Goal: Information Seeking & Learning: Learn about a topic

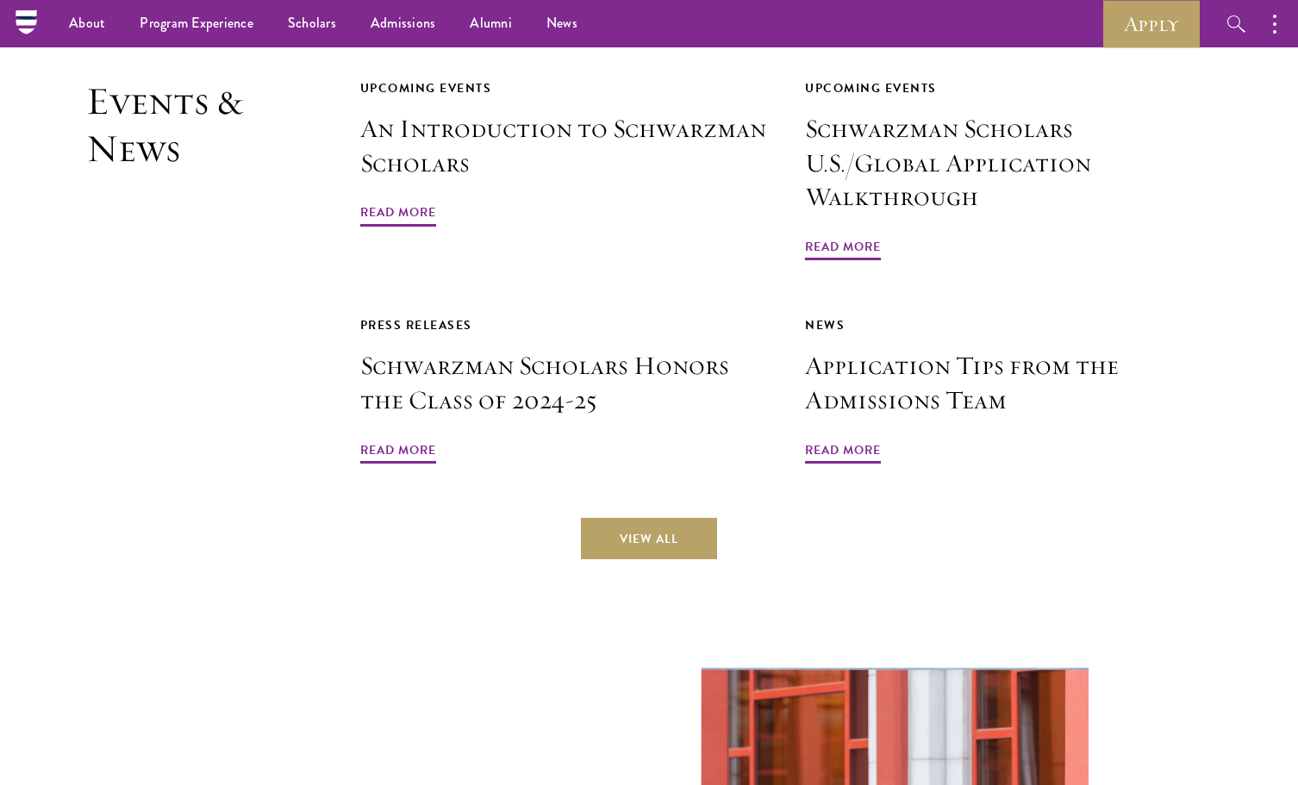
scroll to position [4149, 0]
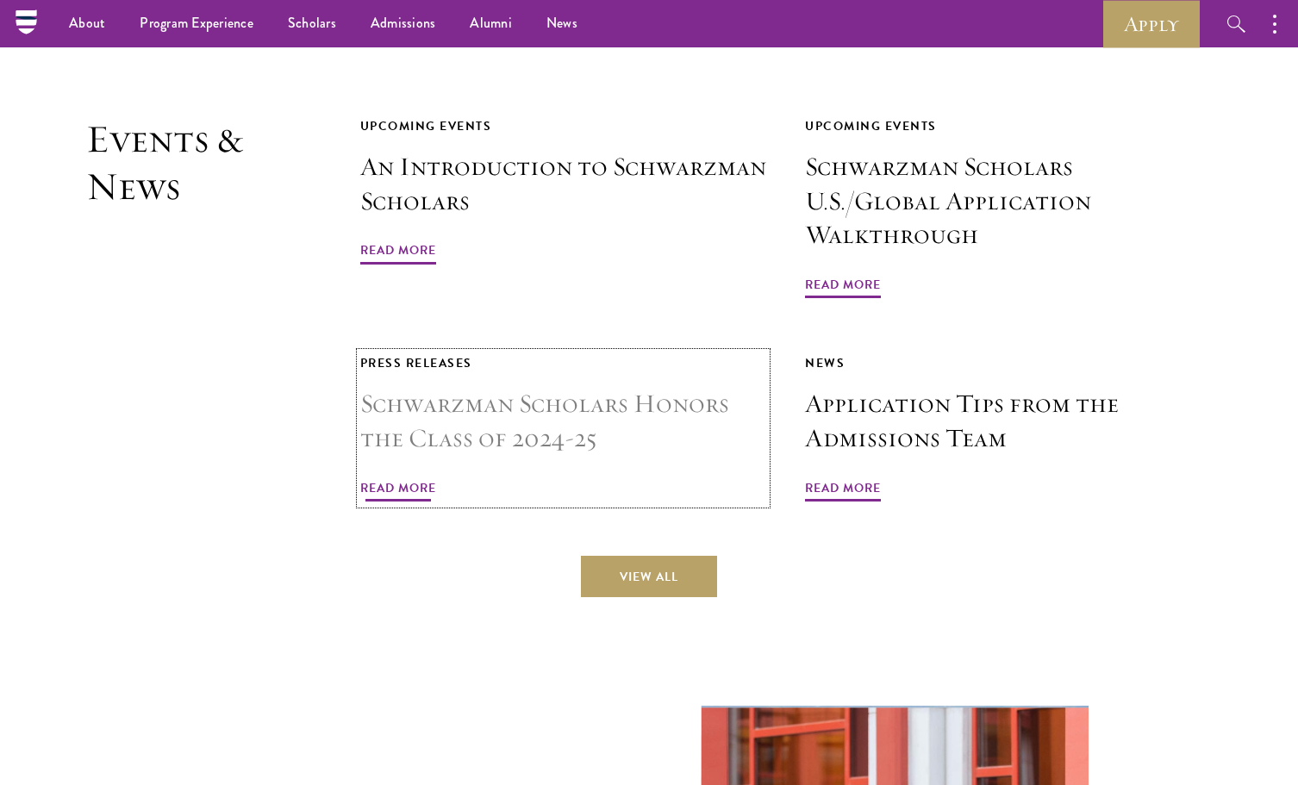
click at [541, 387] on h3 "Schwarzman Scholars Honors the Class of 2024-25" at bounding box center [563, 421] width 407 height 69
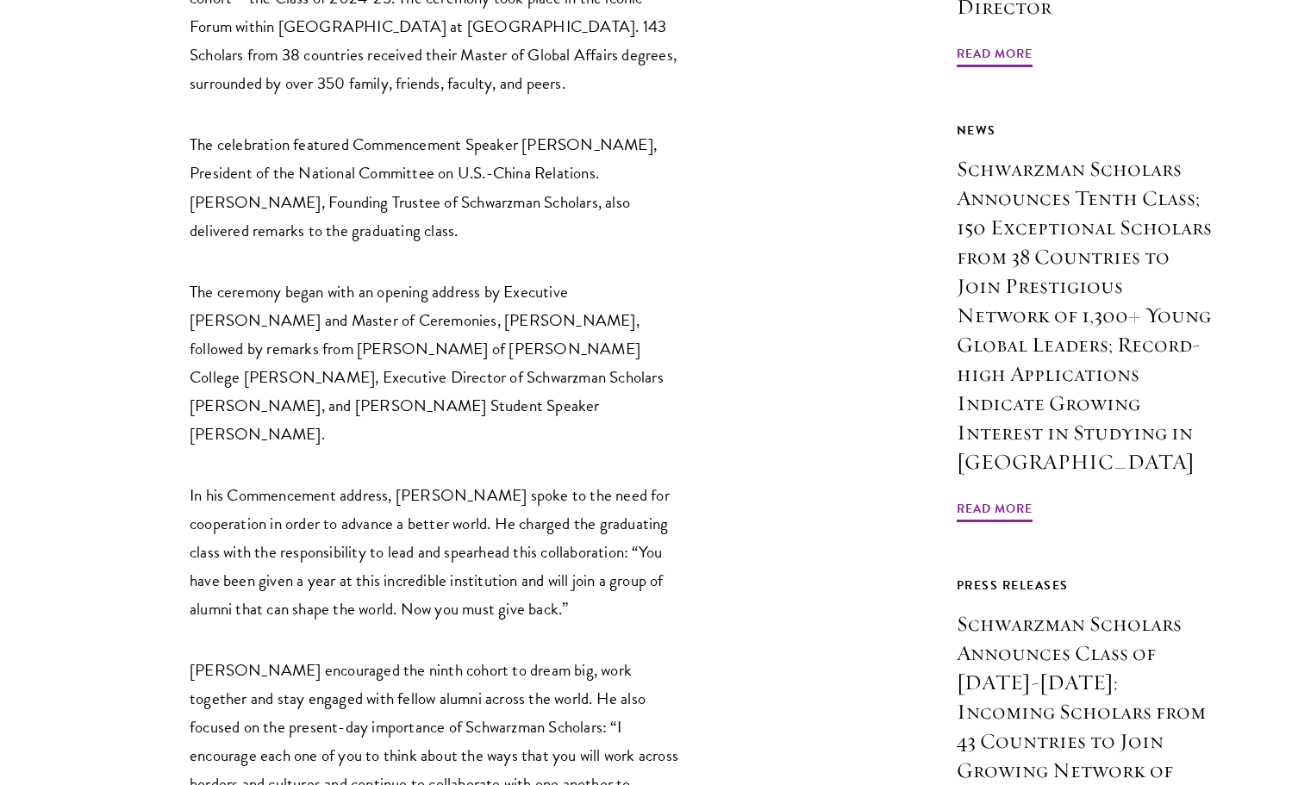
scroll to position [1057, 0]
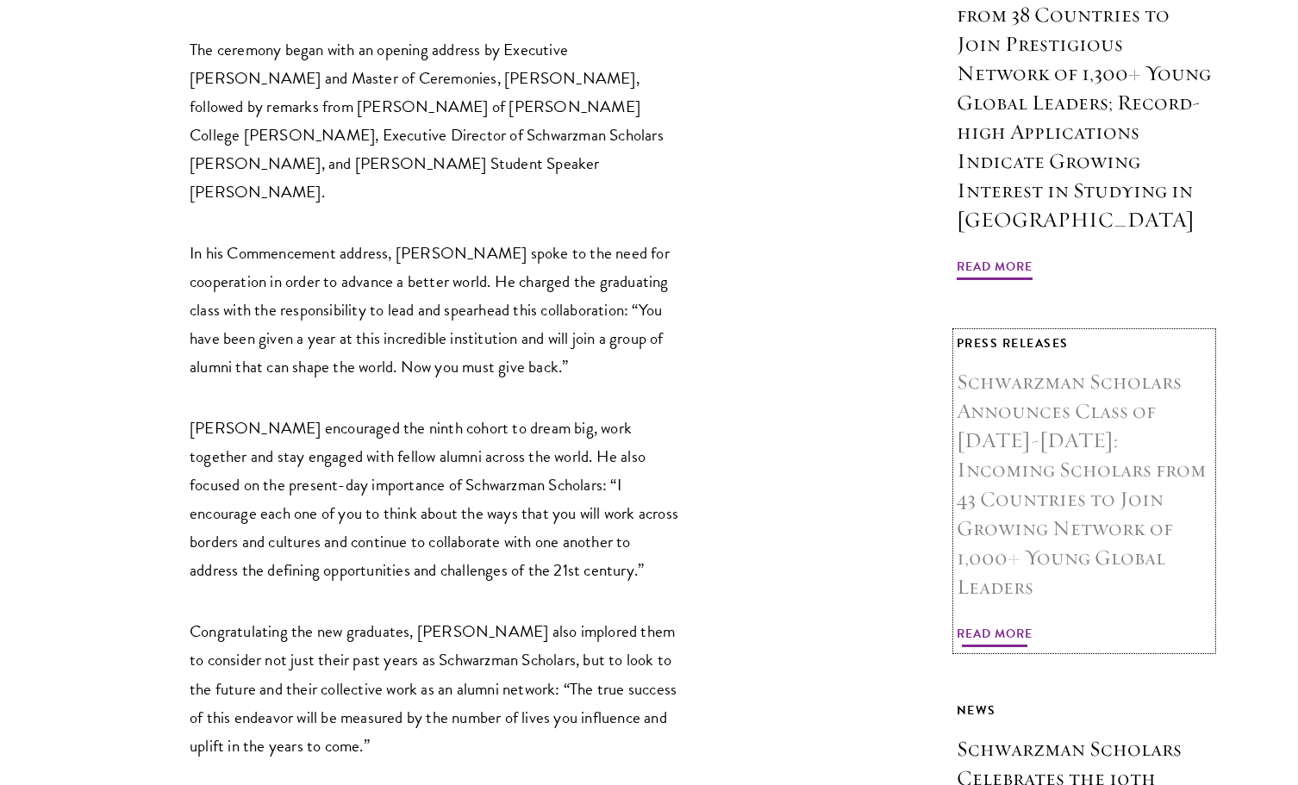
click at [1015, 623] on span "Read More" at bounding box center [995, 636] width 76 height 27
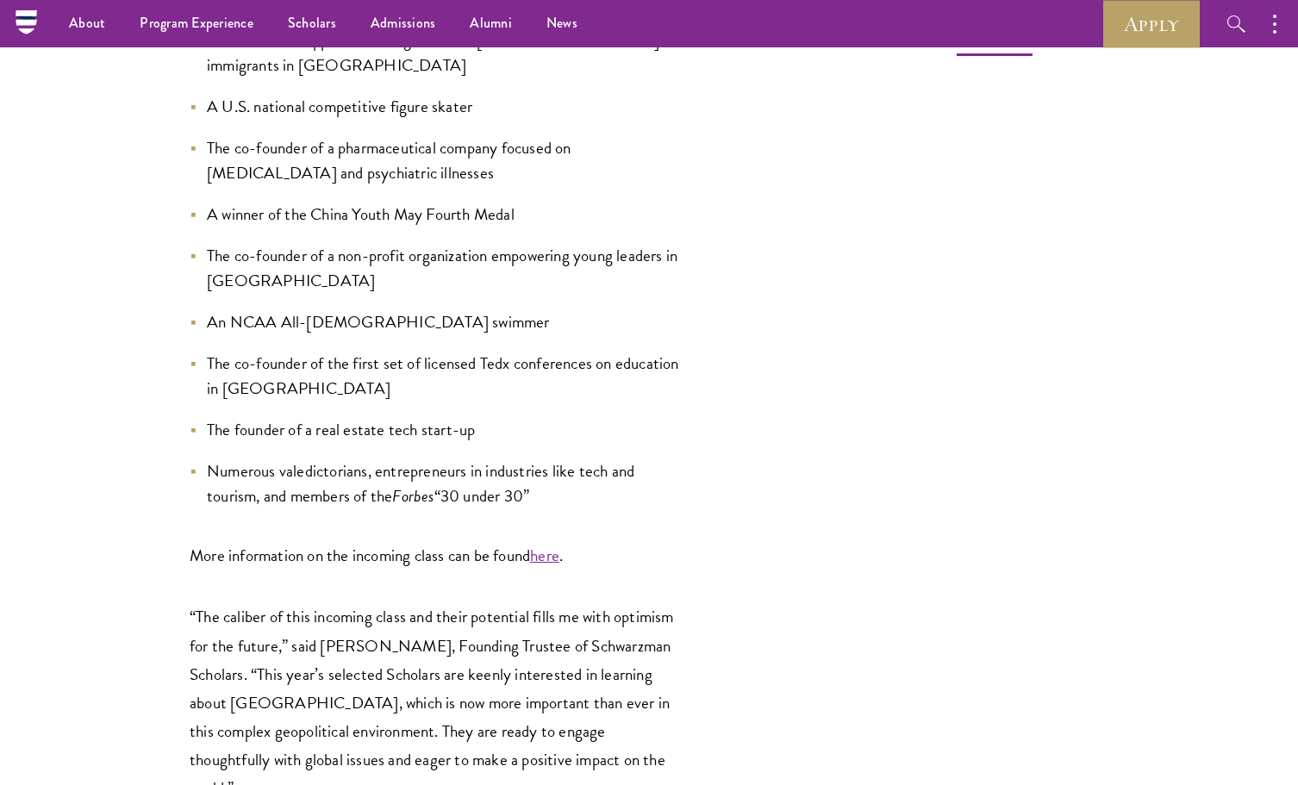
scroll to position [1874, 0]
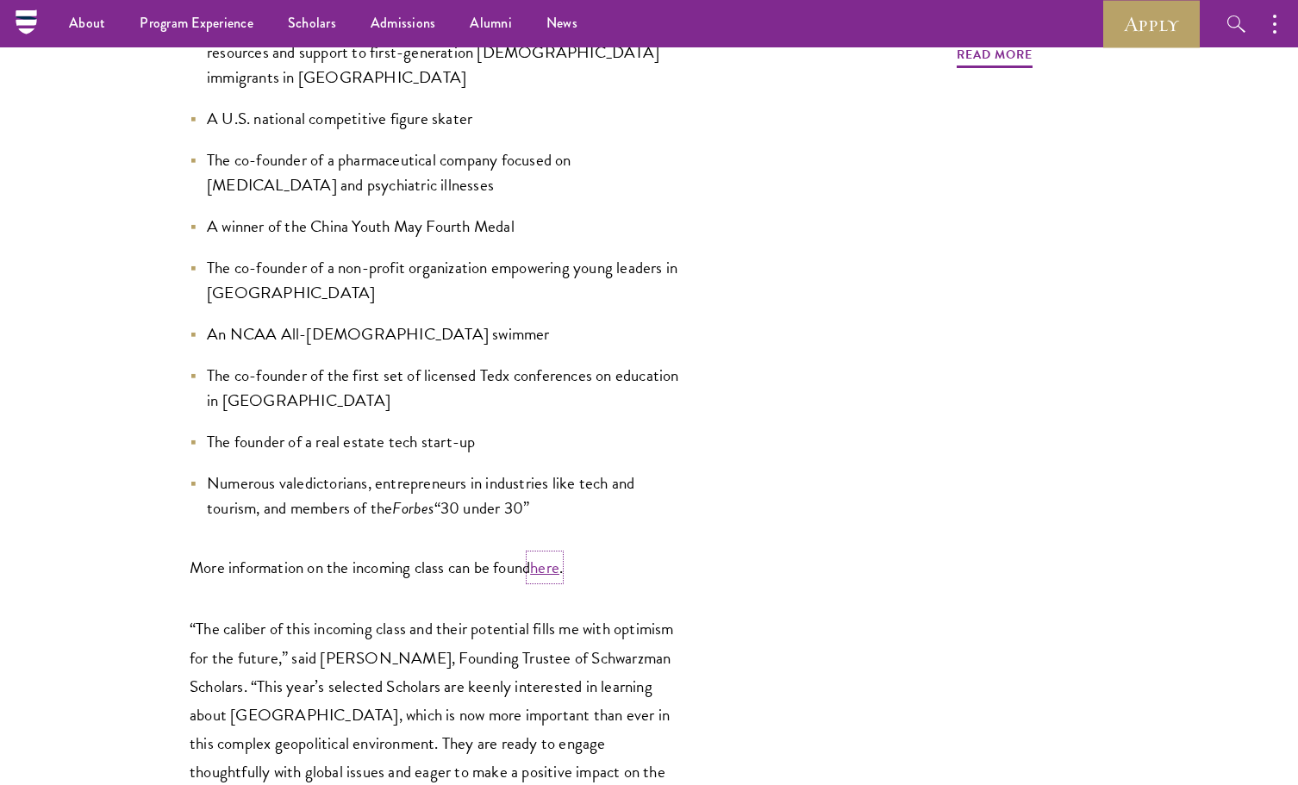
click at [541, 555] on link "here" at bounding box center [544, 567] width 29 height 25
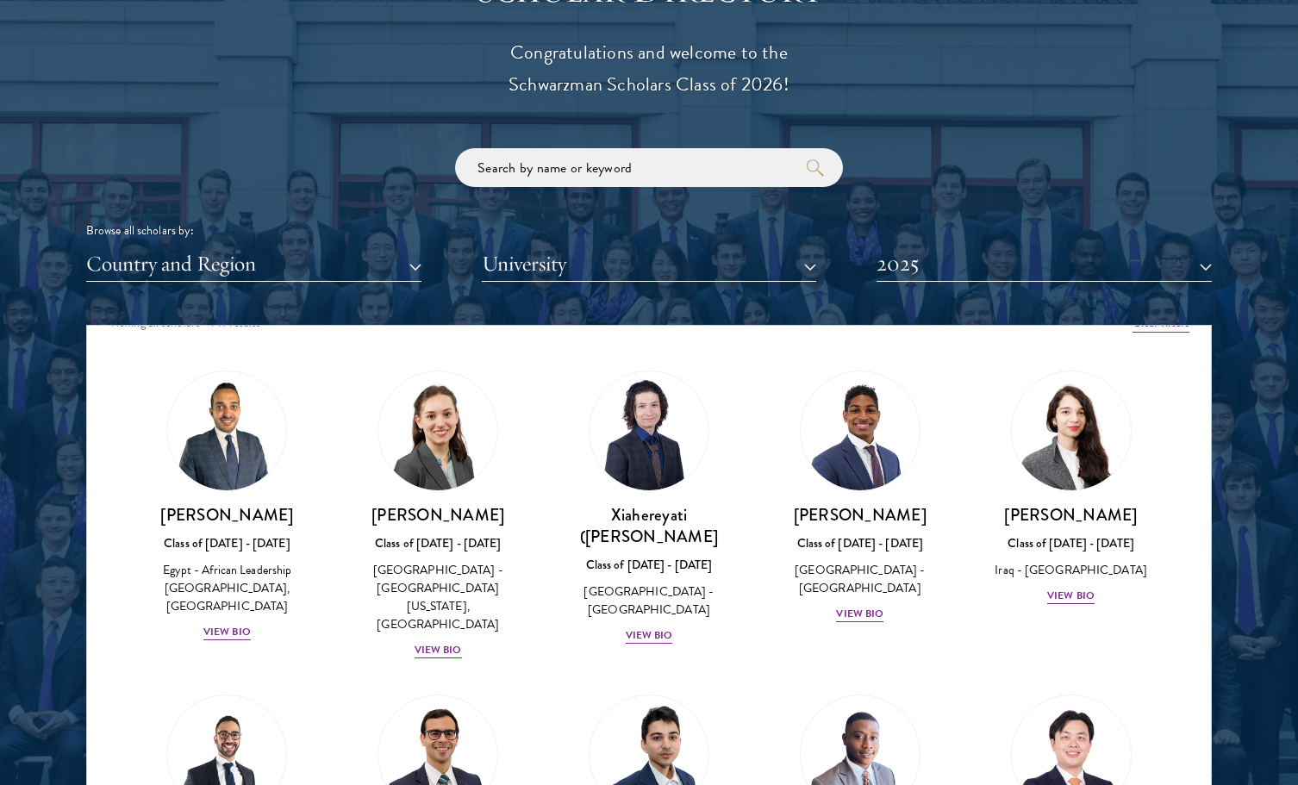
scroll to position [27, 0]
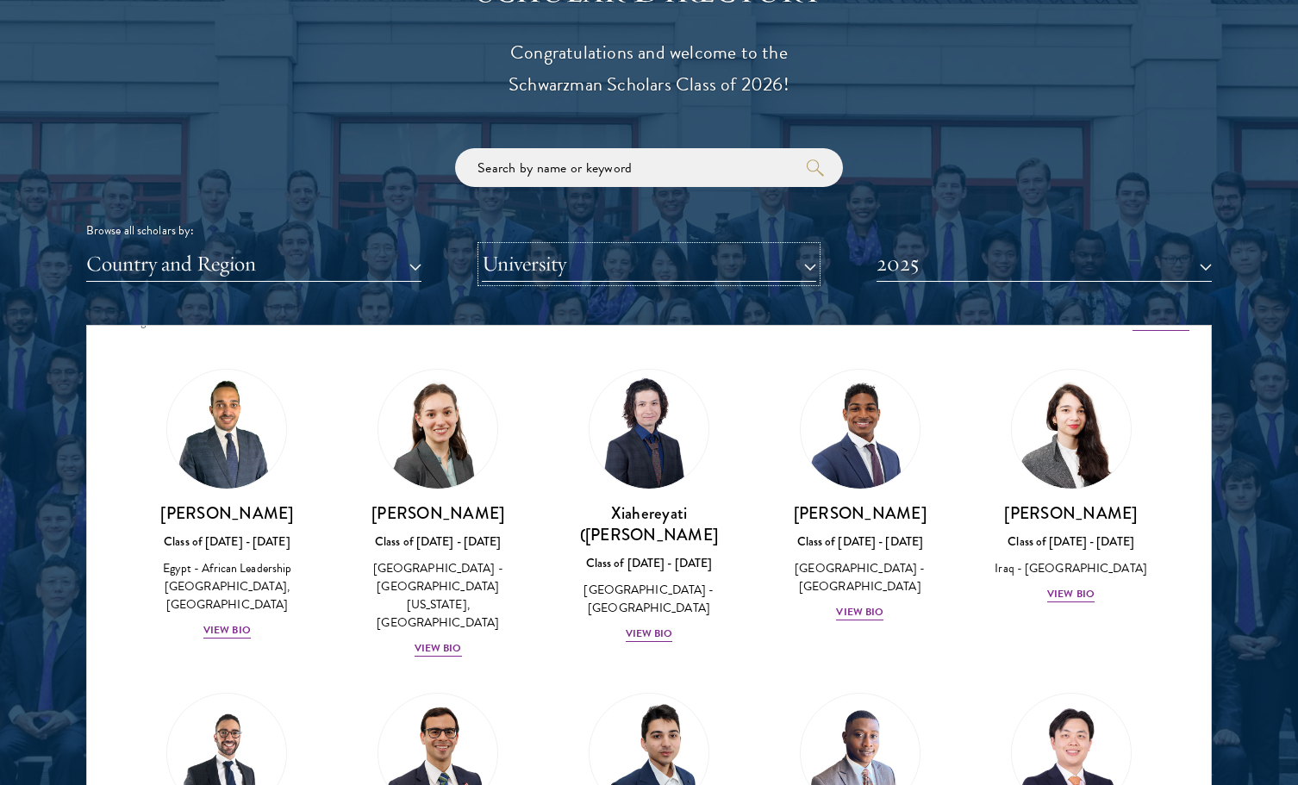
click at [570, 253] on button "University" at bounding box center [649, 264] width 335 height 35
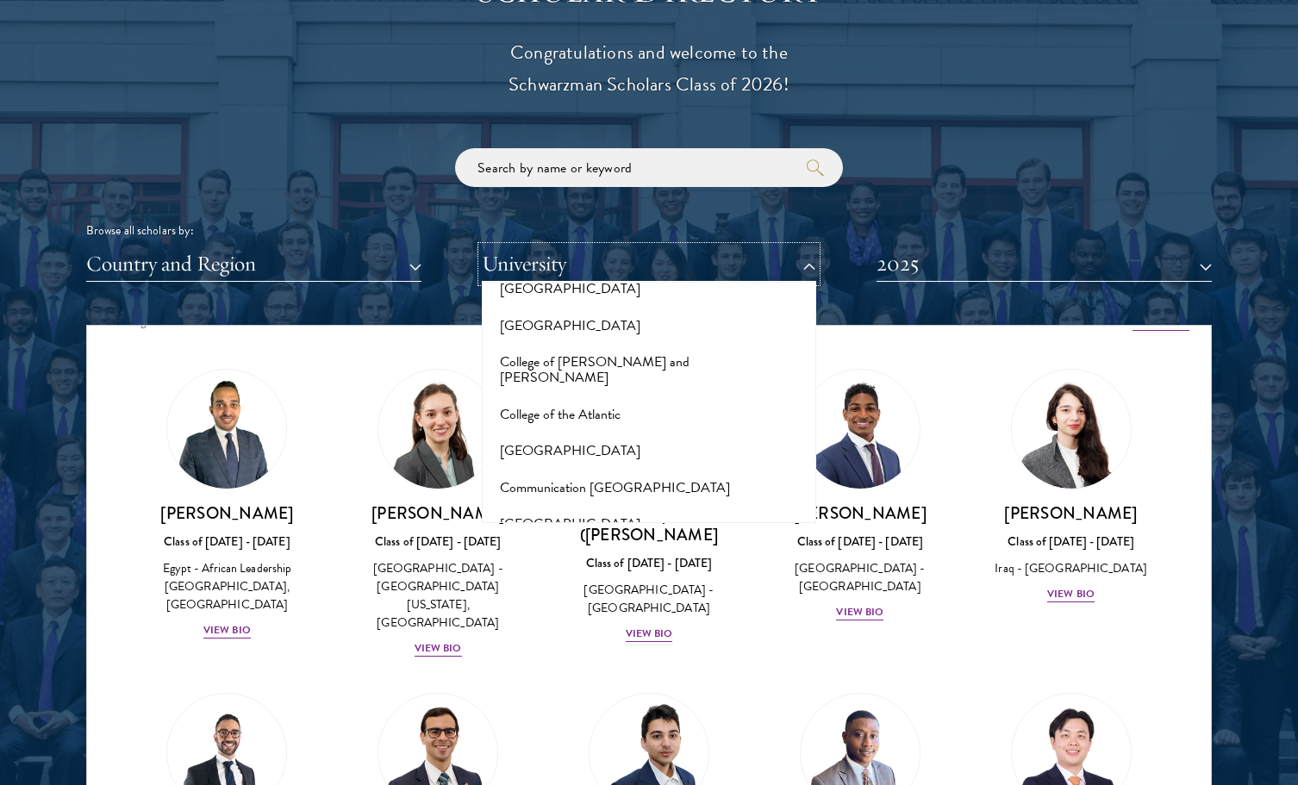
scroll to position [2471, 0]
click at [541, 578] on button "[GEOGRAPHIC_DATA]" at bounding box center [649, 596] width 325 height 36
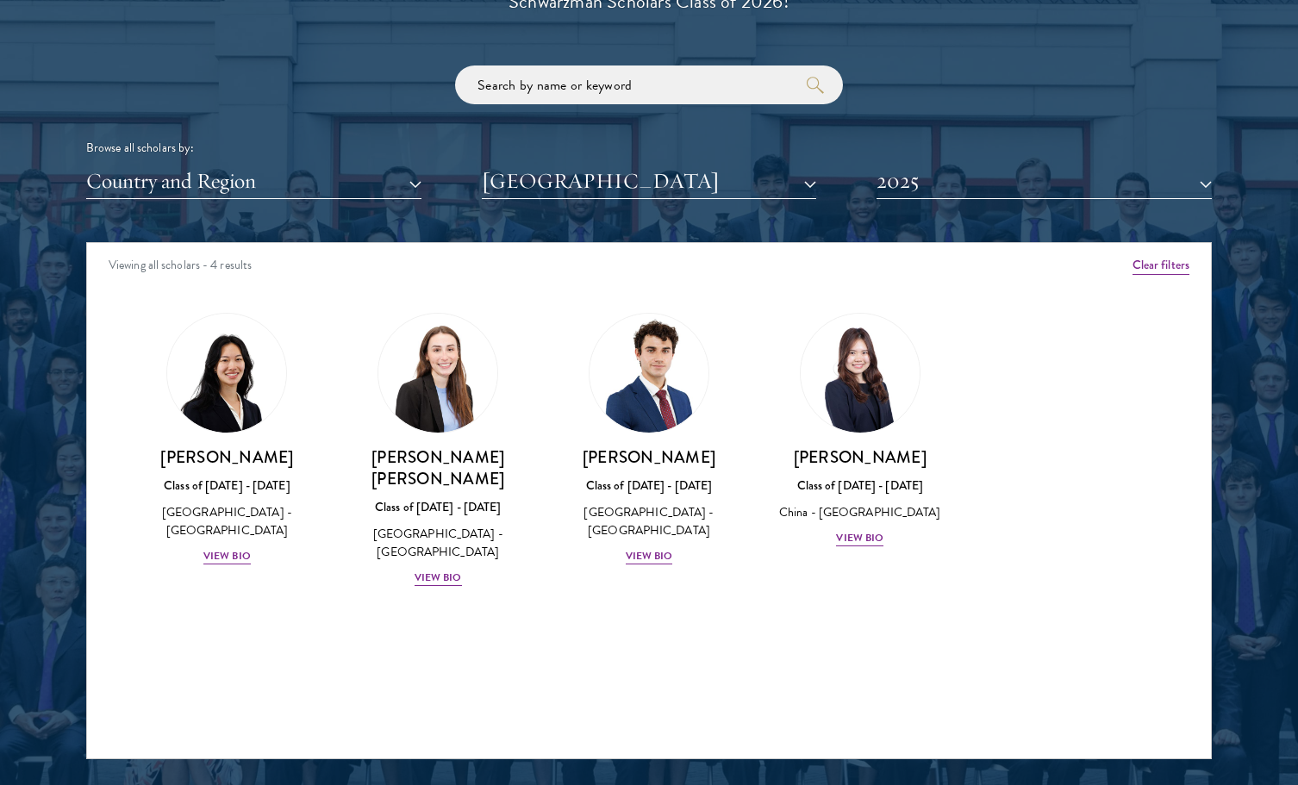
scroll to position [2172, 0]
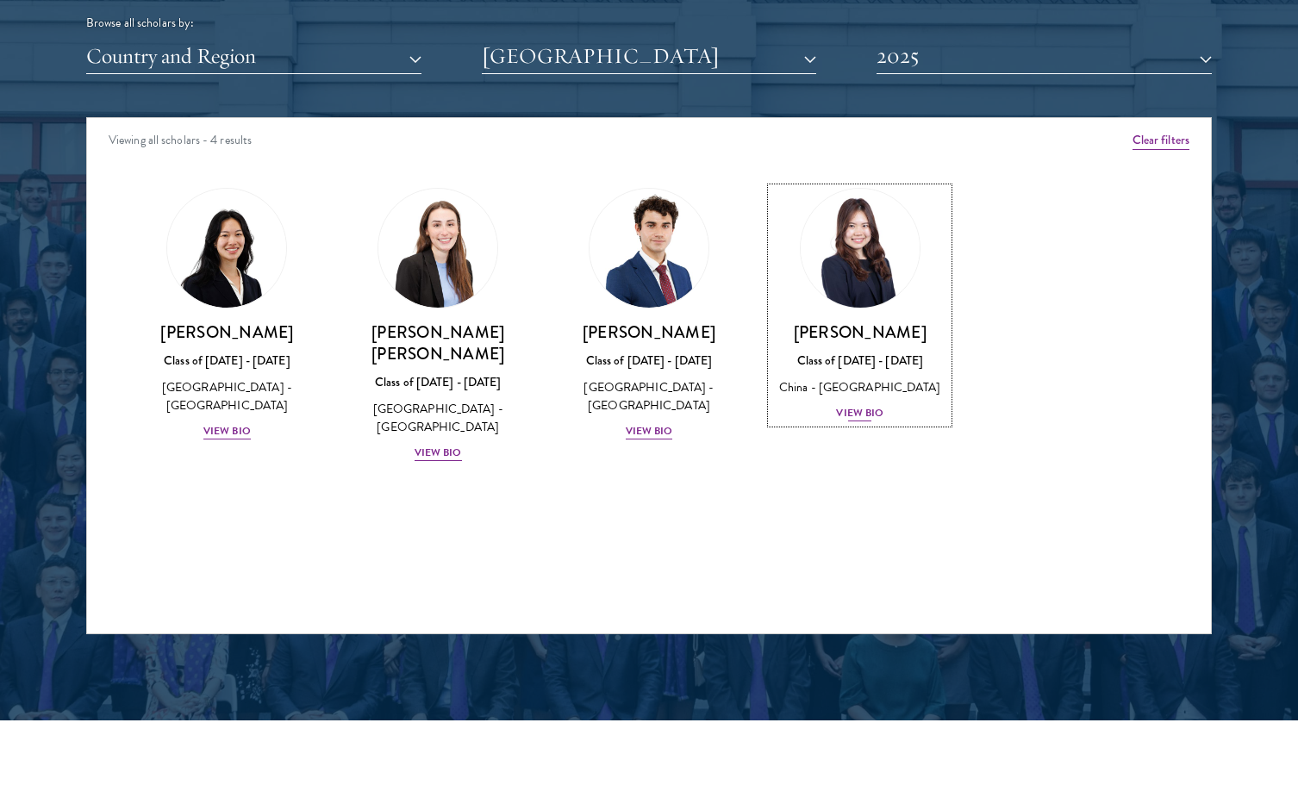
click at [840, 416] on div "View Bio" at bounding box center [859, 413] width 47 height 16
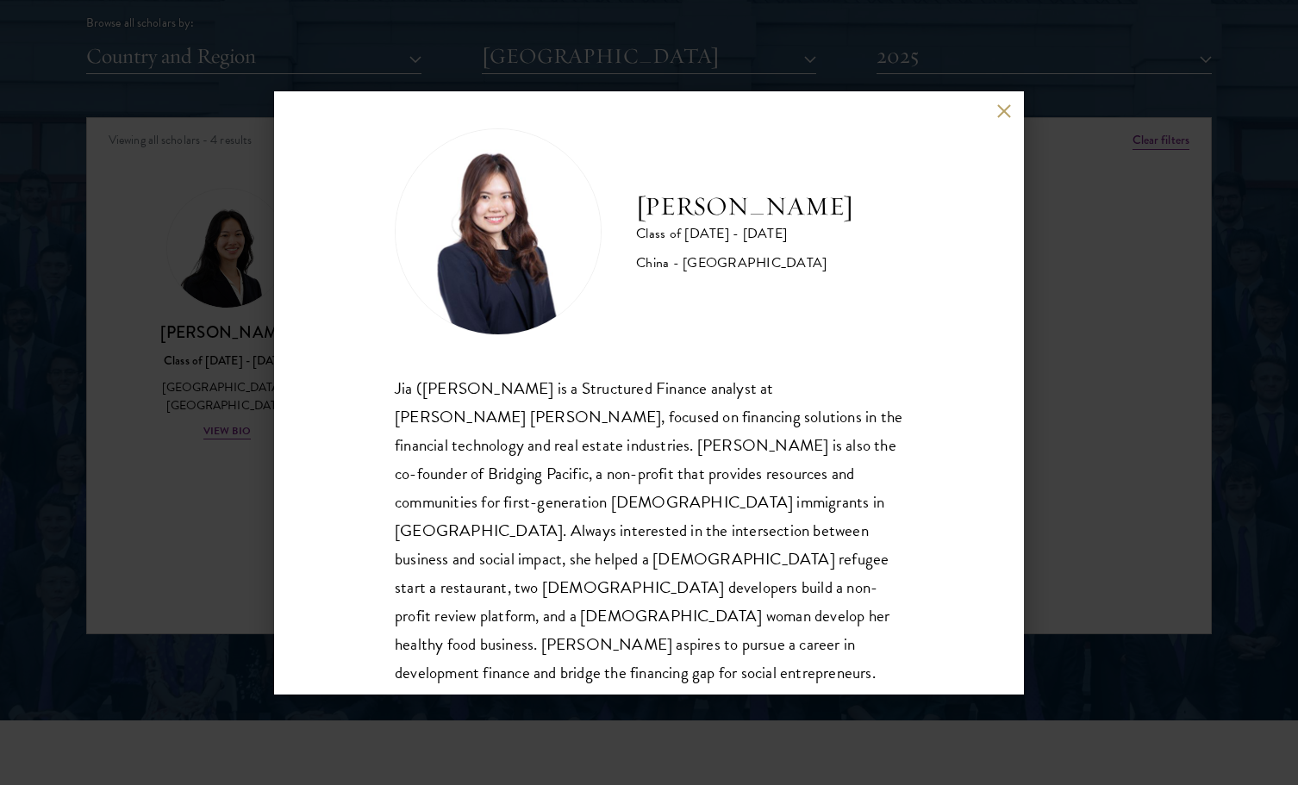
scroll to position [30, 0]
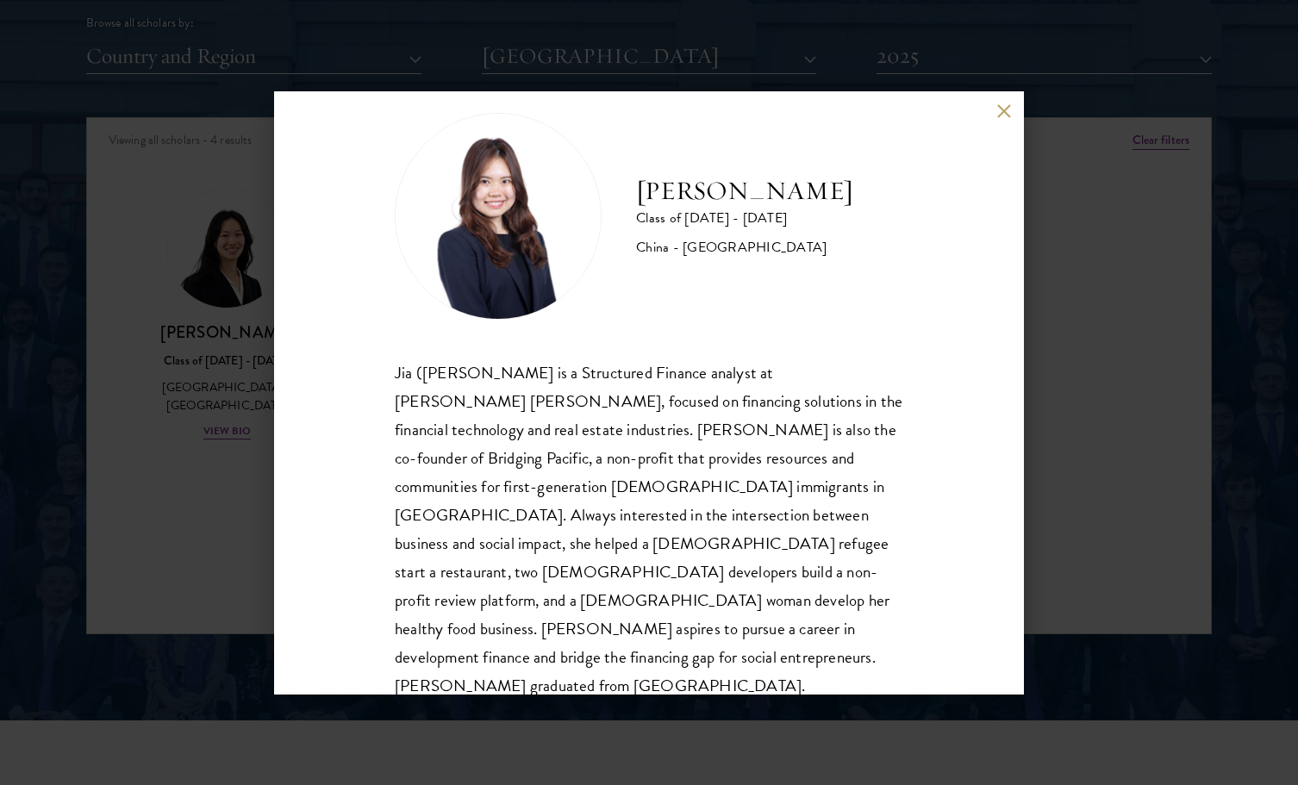
click at [1161, 297] on div "Jia Xu Class of 2024 - 2025 China - Cornell University Jia (Valentina) Xu is a …" at bounding box center [649, 392] width 1298 height 785
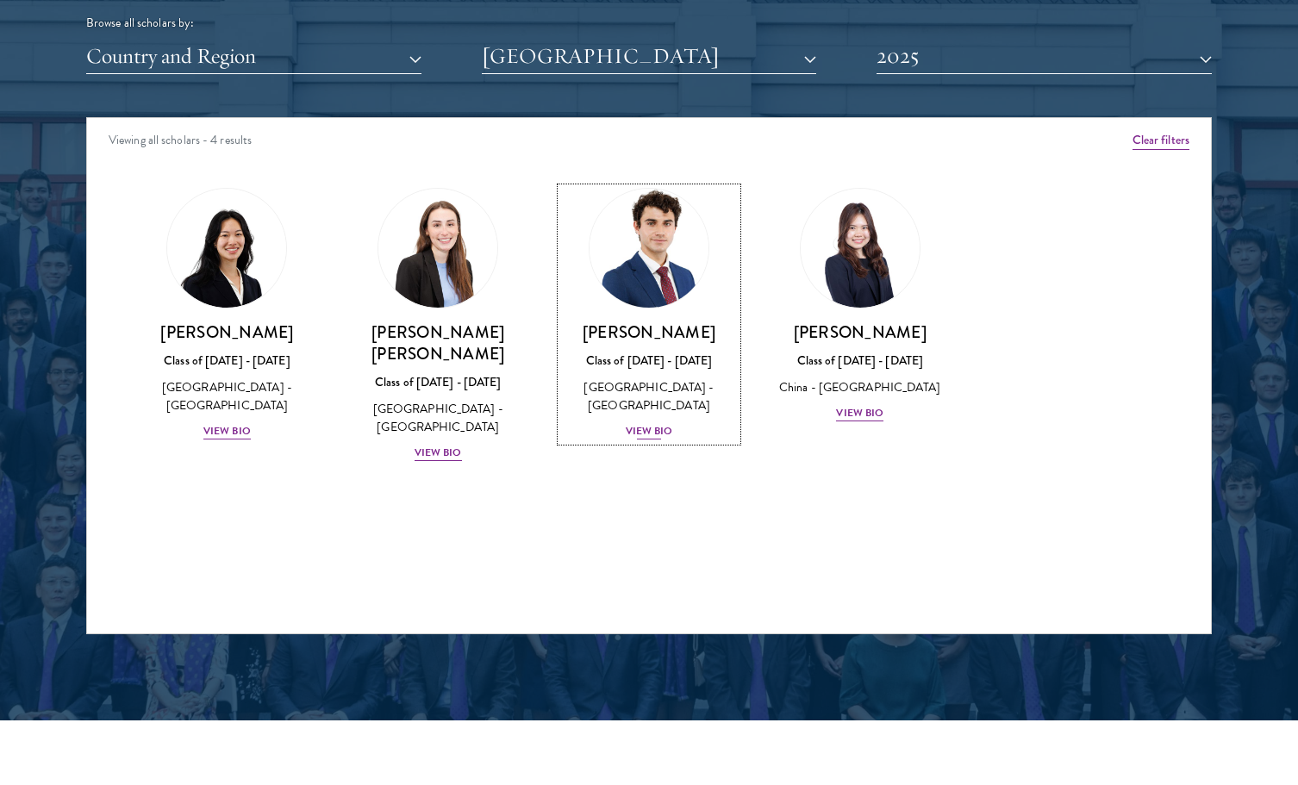
click at [670, 339] on h3 "[PERSON_NAME]" at bounding box center [649, 333] width 177 height 22
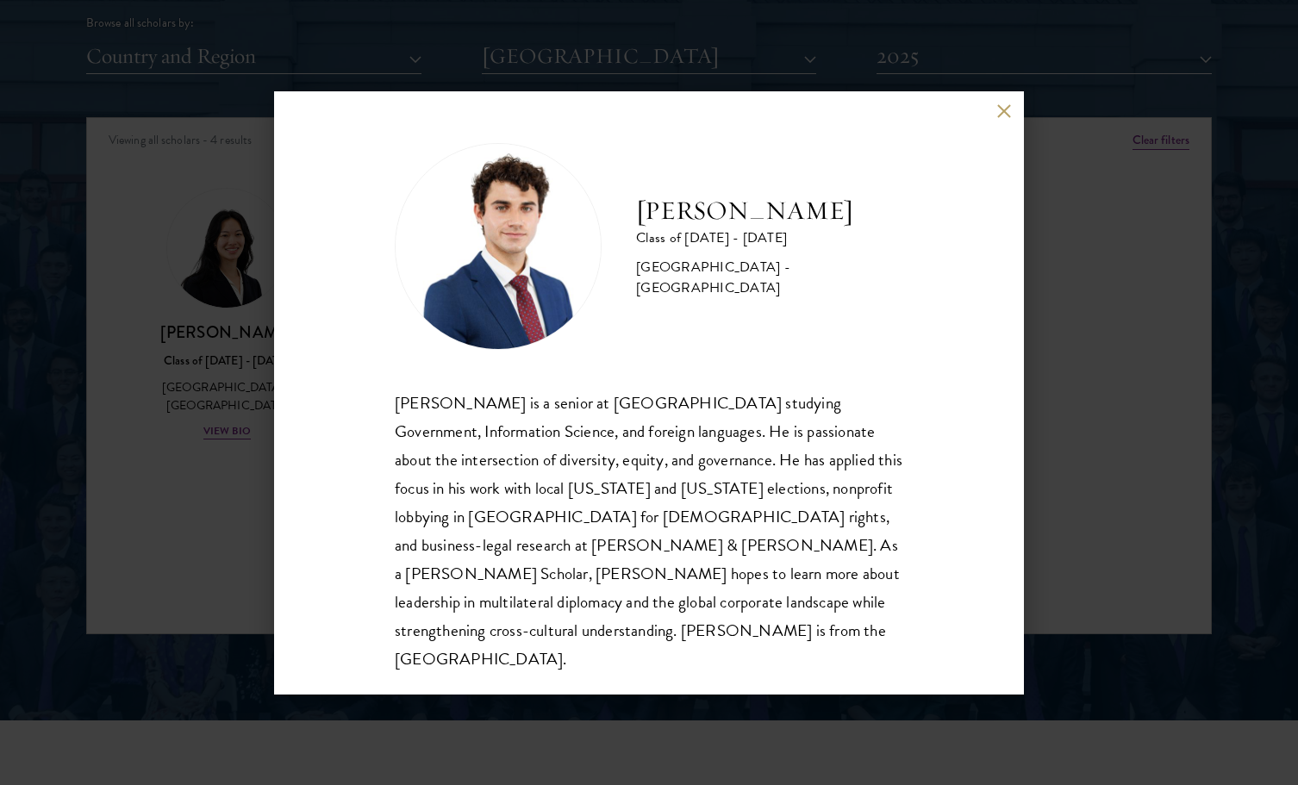
scroll to position [2, 0]
click at [1109, 366] on div "Andrew Talone Class of 2024 - 2025 United States of America - Cornell Universit…" at bounding box center [649, 392] width 1298 height 785
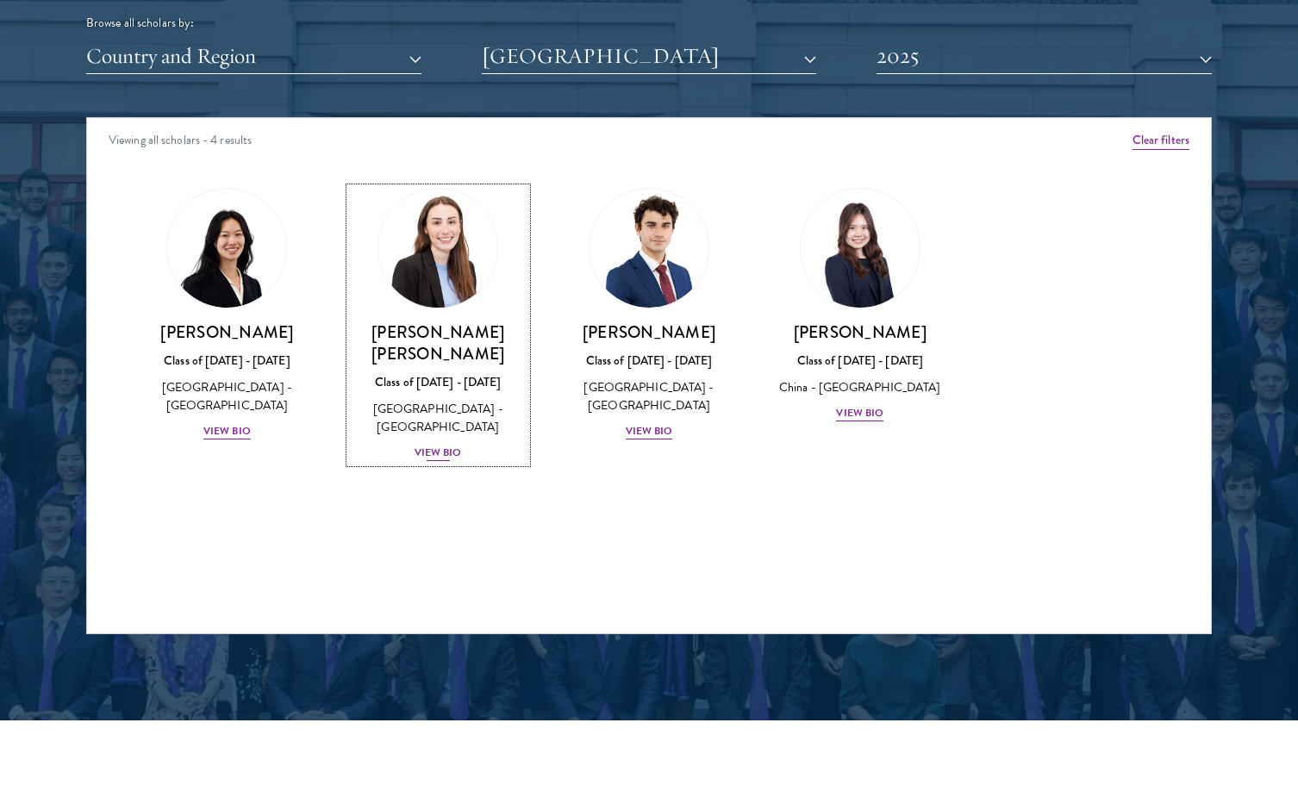
click at [419, 373] on div "Class of [DATE] - [DATE]" at bounding box center [438, 382] width 177 height 18
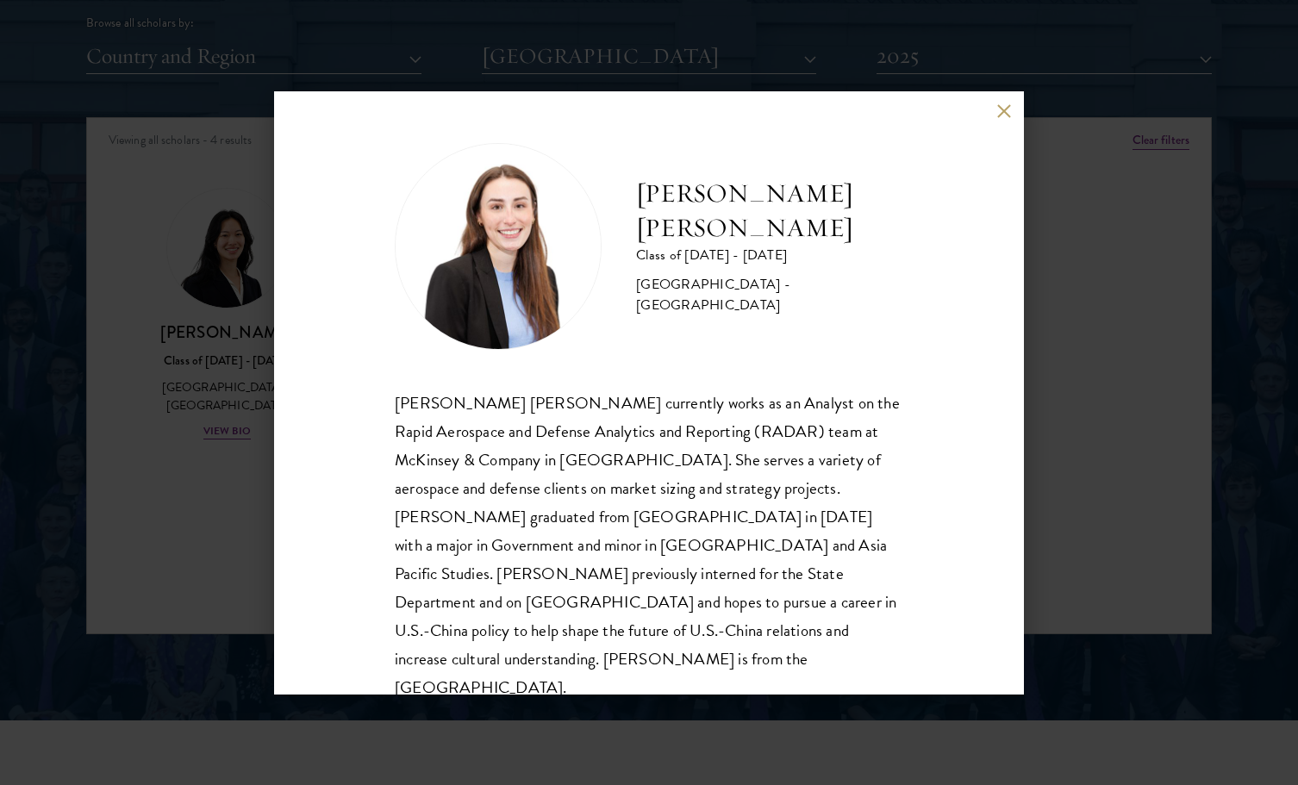
click at [1047, 348] on div "Henley Schulz Class of 2024 - 2025 United States of America - Cornell Universit…" at bounding box center [649, 392] width 1298 height 785
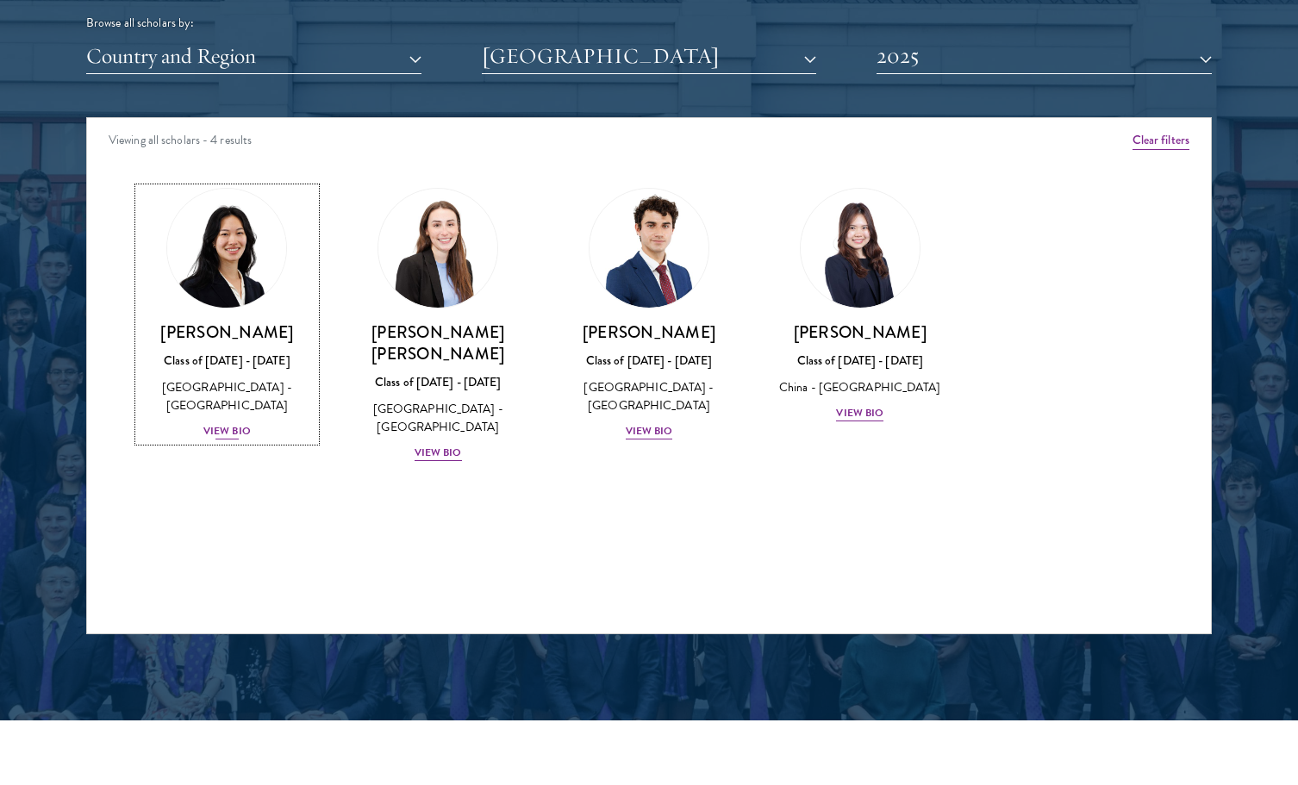
click at [247, 328] on h3 "[PERSON_NAME]" at bounding box center [227, 333] width 177 height 22
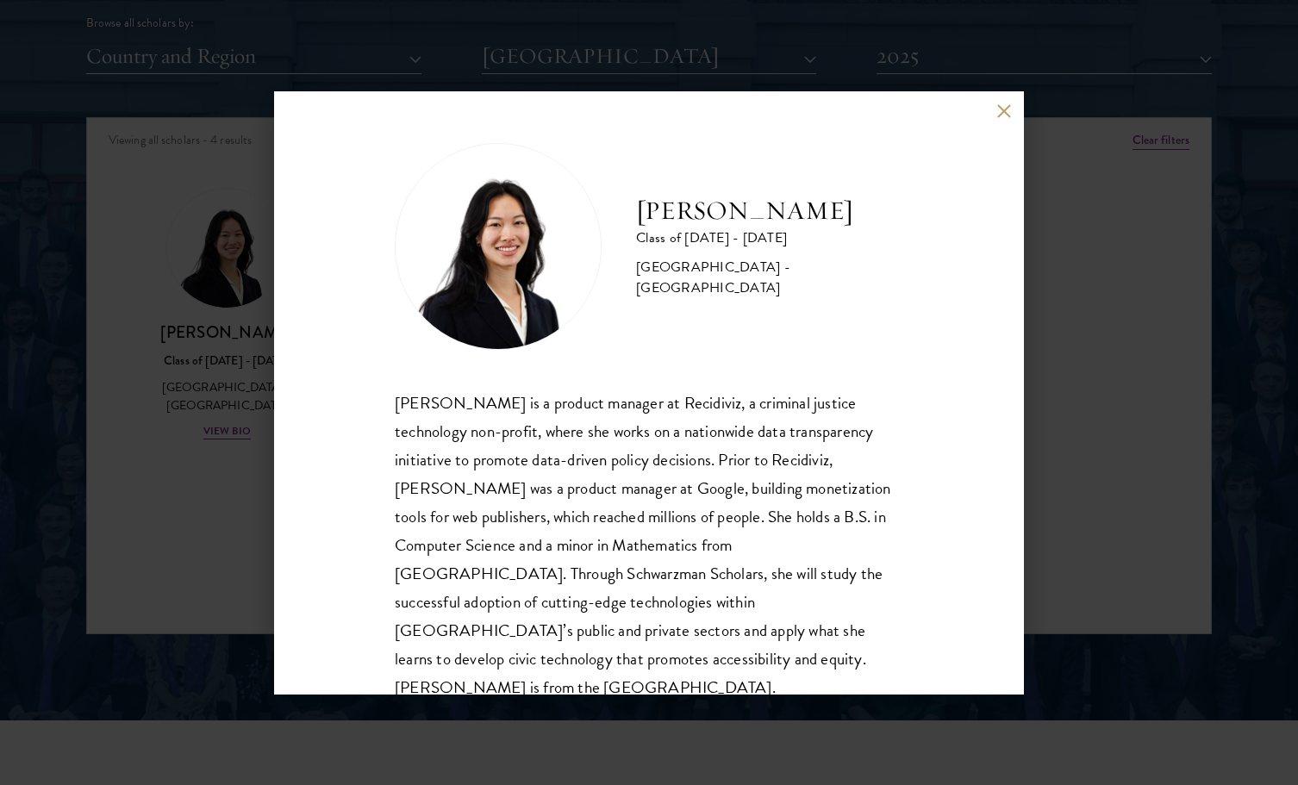
click at [1074, 276] on div "Jessica Hong Class of 2024 - 2025 United States of America - Cornell University…" at bounding box center [649, 392] width 1298 height 785
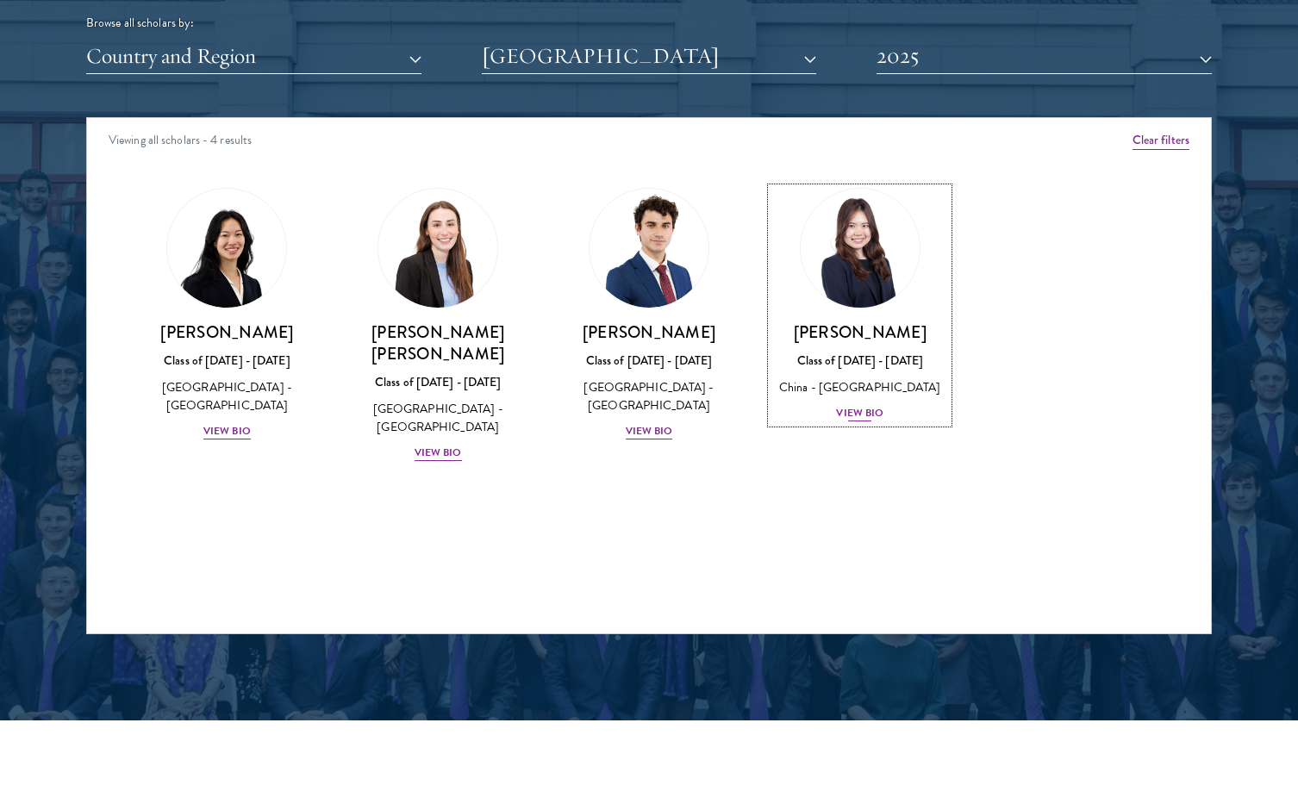
click at [842, 354] on div "Class of [DATE] - [DATE]" at bounding box center [860, 361] width 177 height 18
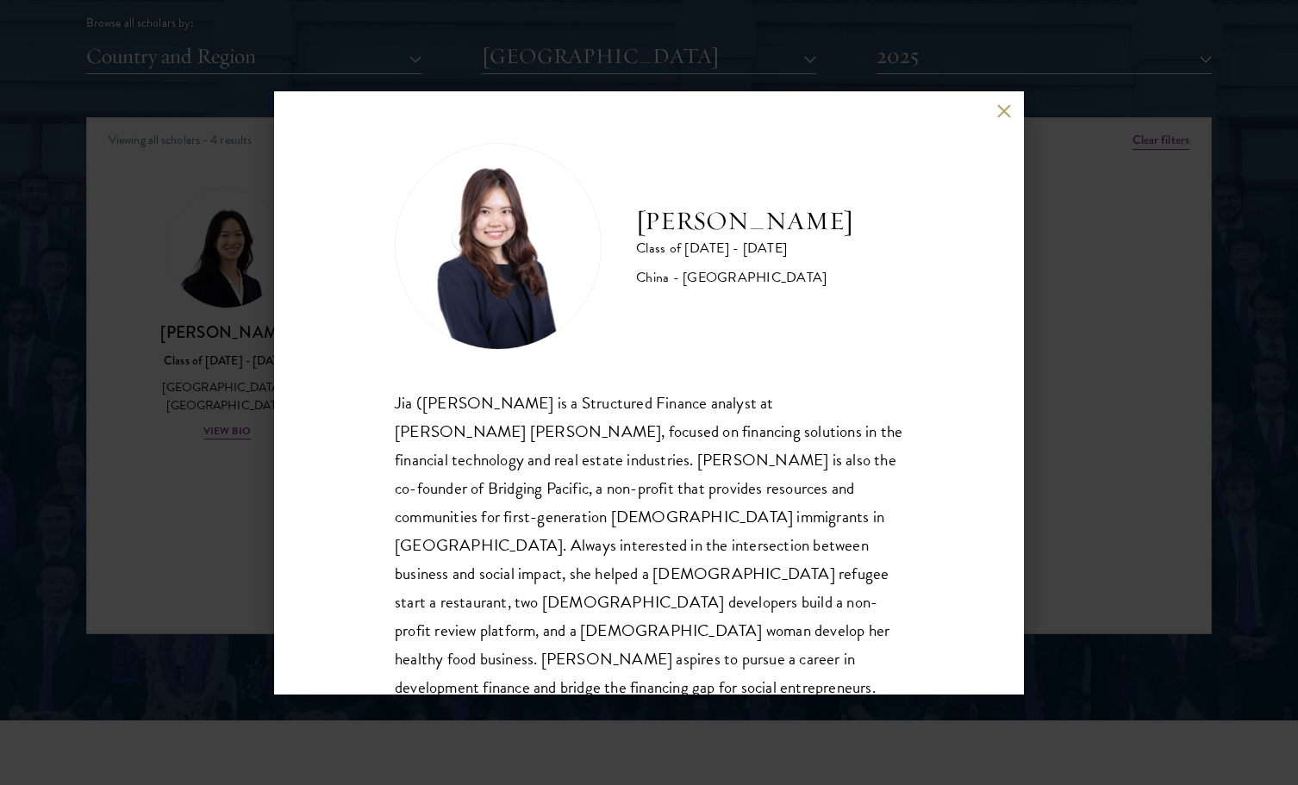
scroll to position [30, 0]
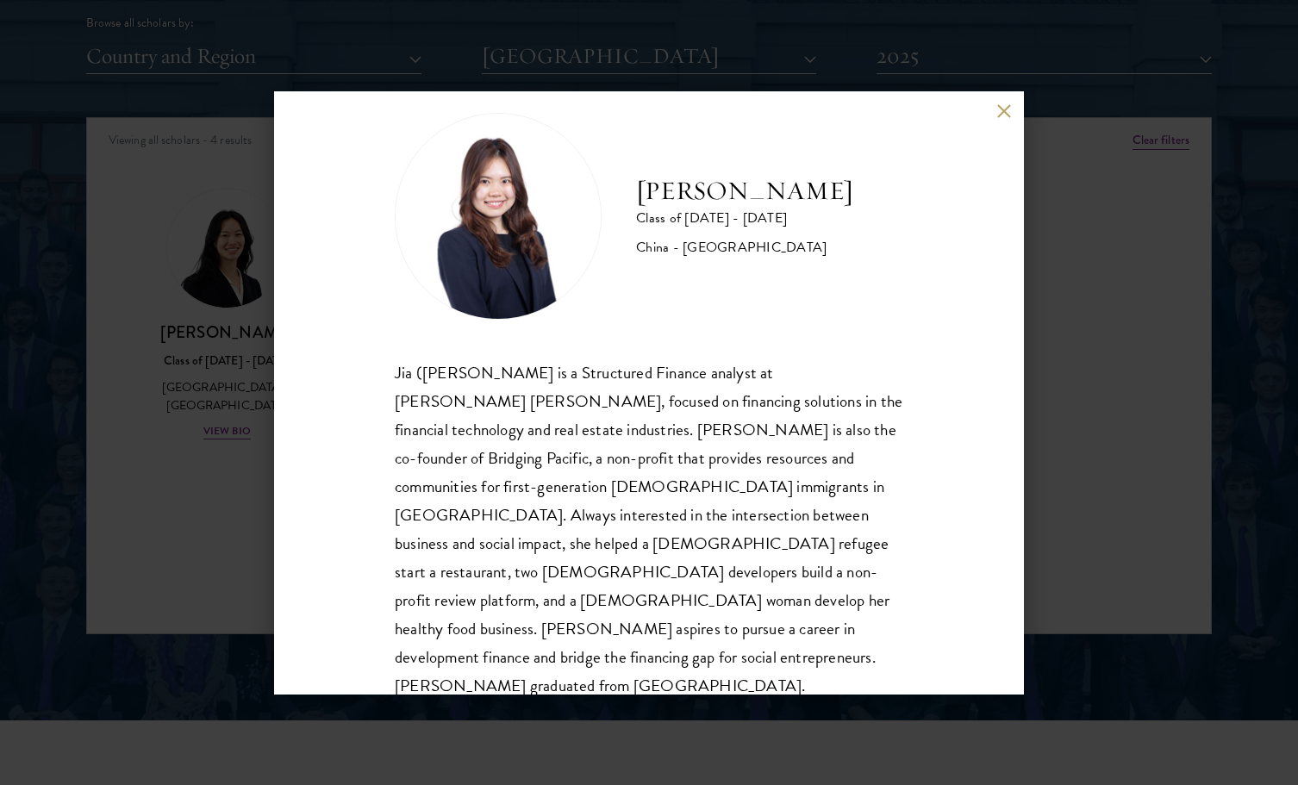
click at [991, 288] on div "Jia Xu Class of 2024 - 2025 China - Cornell University Jia (Valentina) Xu is a …" at bounding box center [649, 392] width 750 height 603
click at [1066, 152] on div "Jia Xu Class of 2024 - 2025 China - Cornell University Jia (Valentina) Xu is a …" at bounding box center [649, 392] width 1298 height 785
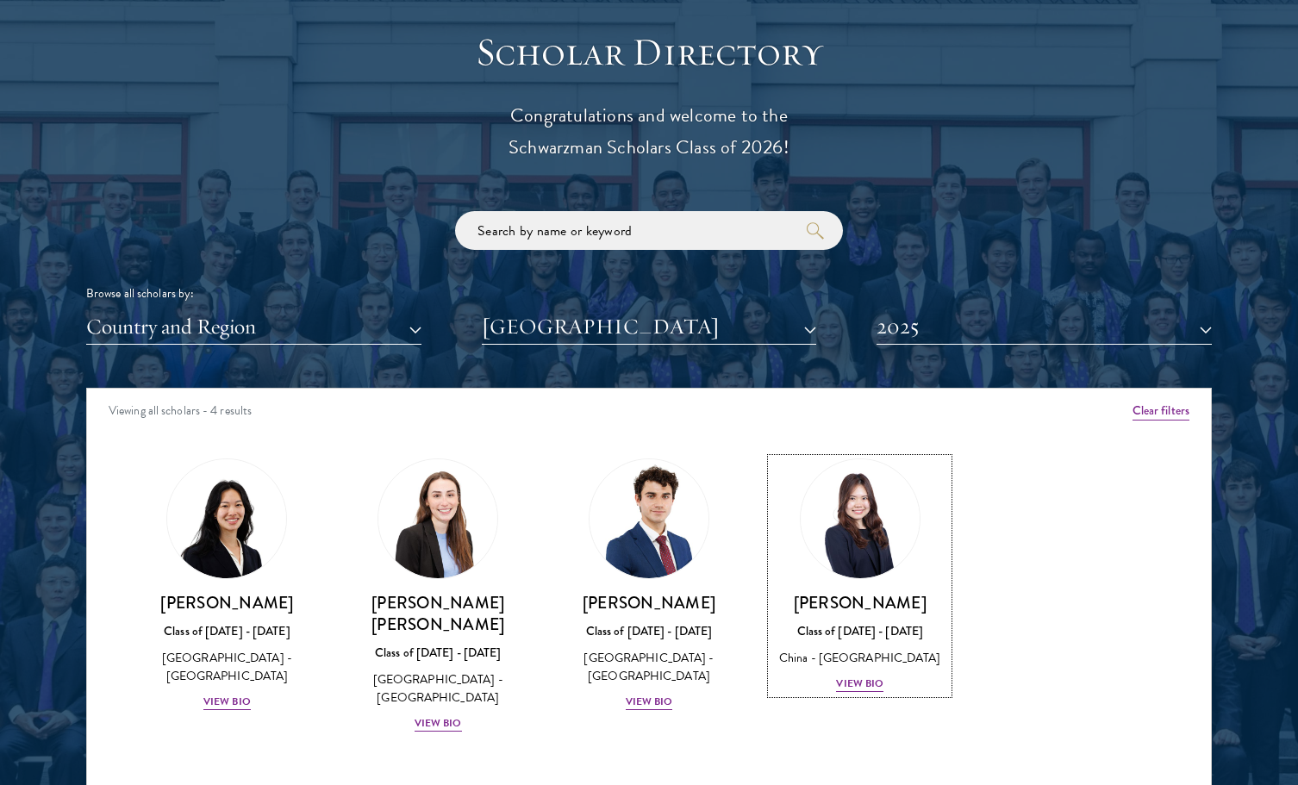
scroll to position [1908, 0]
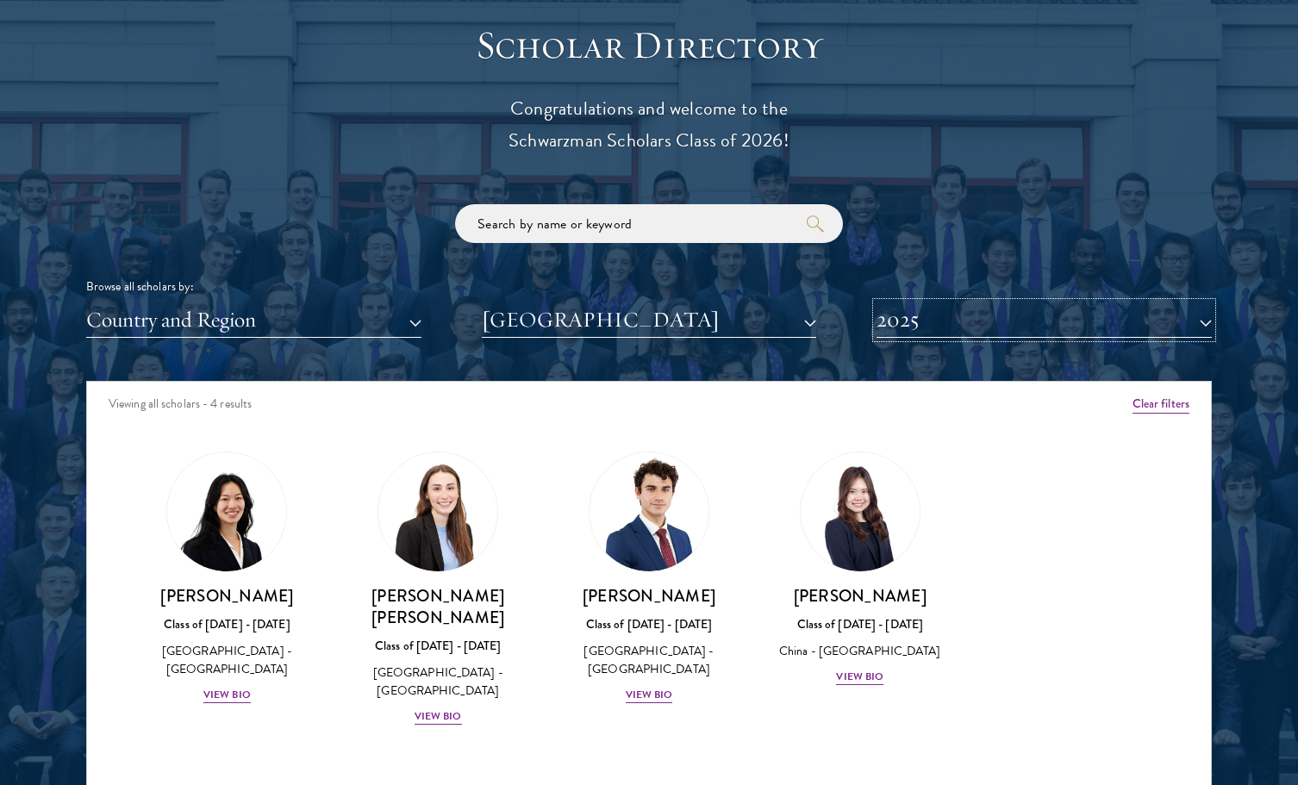
click at [939, 323] on button "2025" at bounding box center [1044, 320] width 335 height 35
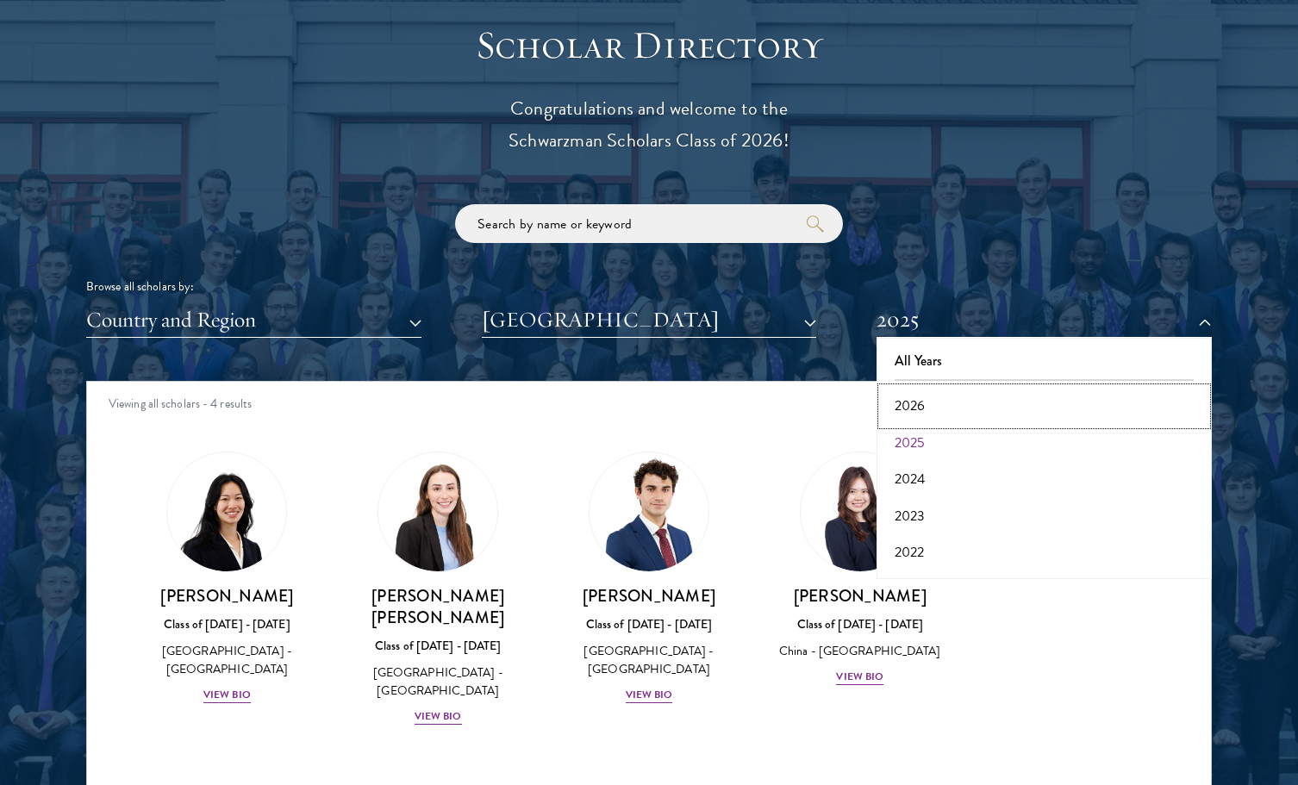
click at [928, 409] on button "2026" at bounding box center [1044, 406] width 325 height 36
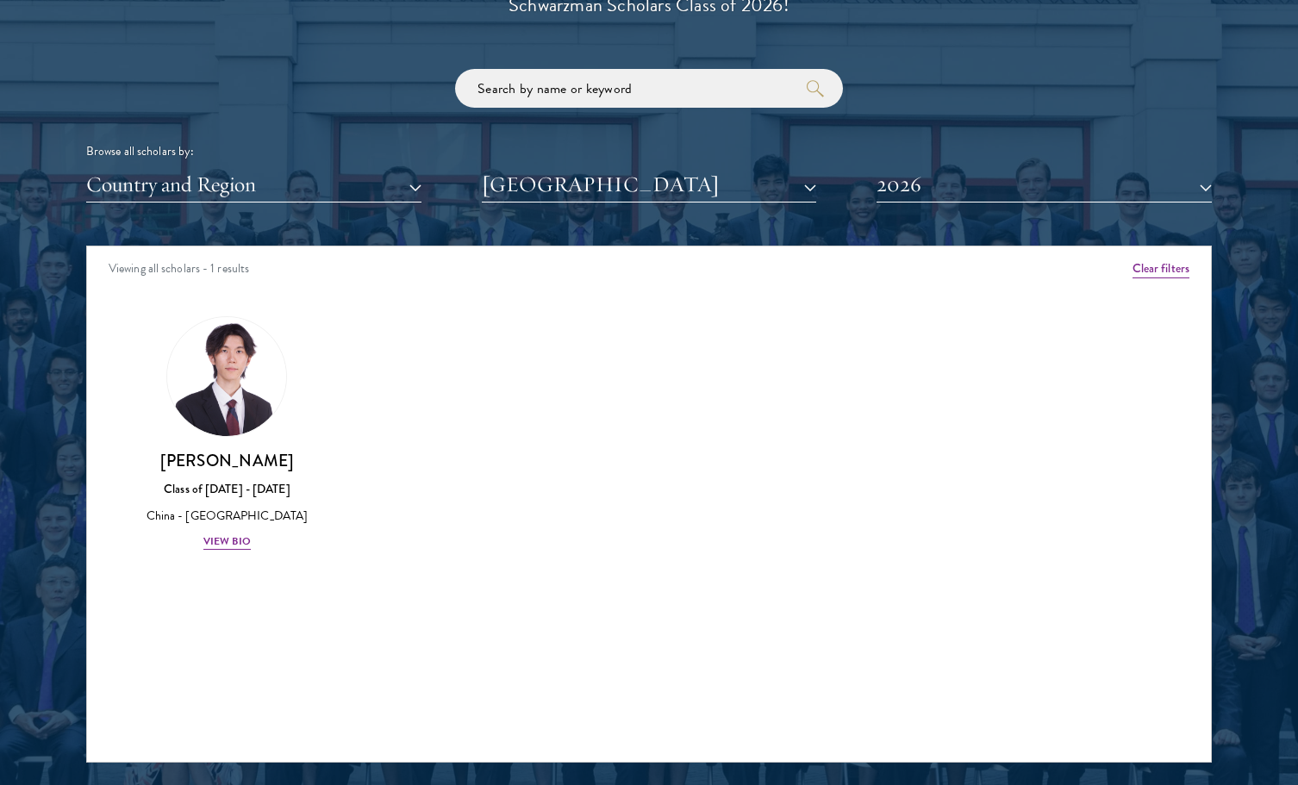
scroll to position [2104, 0]
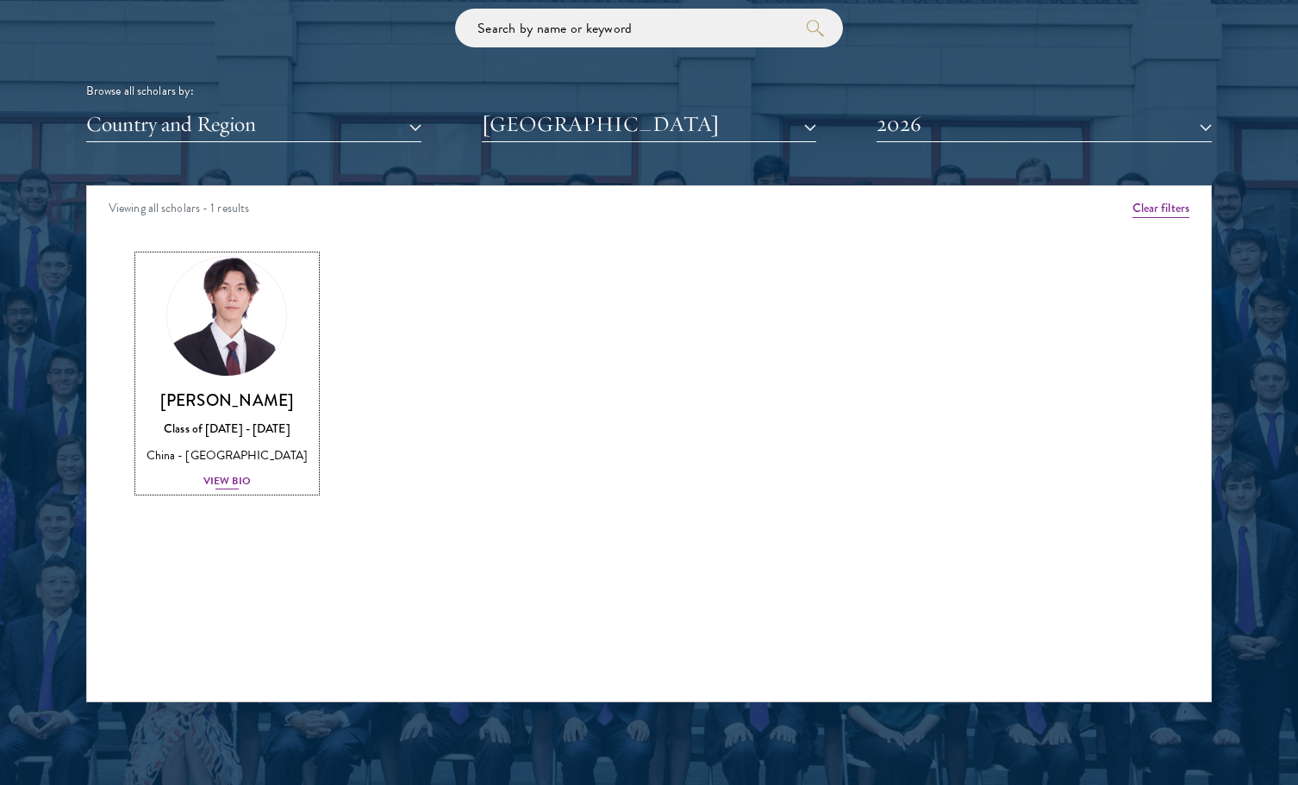
click at [241, 357] on img at bounding box center [226, 316] width 131 height 131
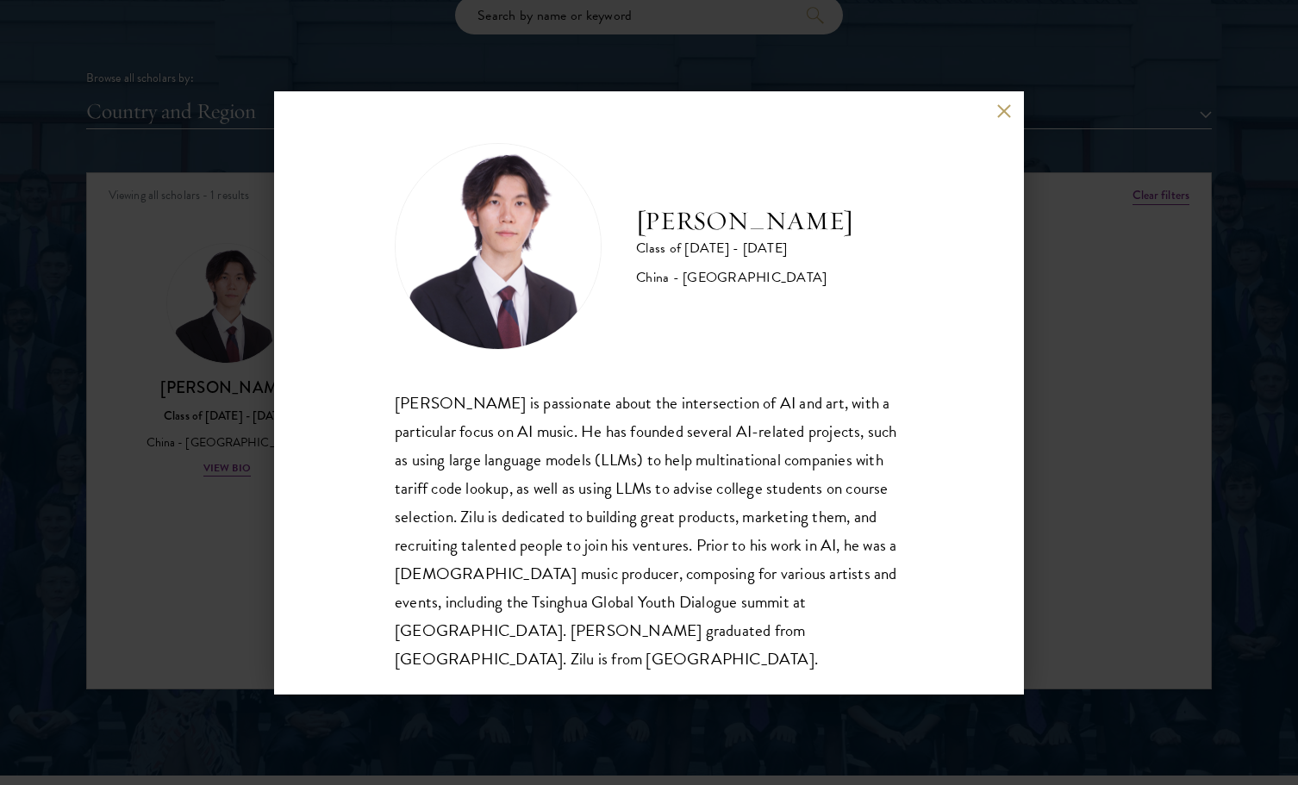
scroll to position [2, 0]
click at [1158, 509] on div "Zilu Wang Class of 2025 - 2026 China - Cornell University Zilu Wang is passiona…" at bounding box center [649, 392] width 1298 height 785
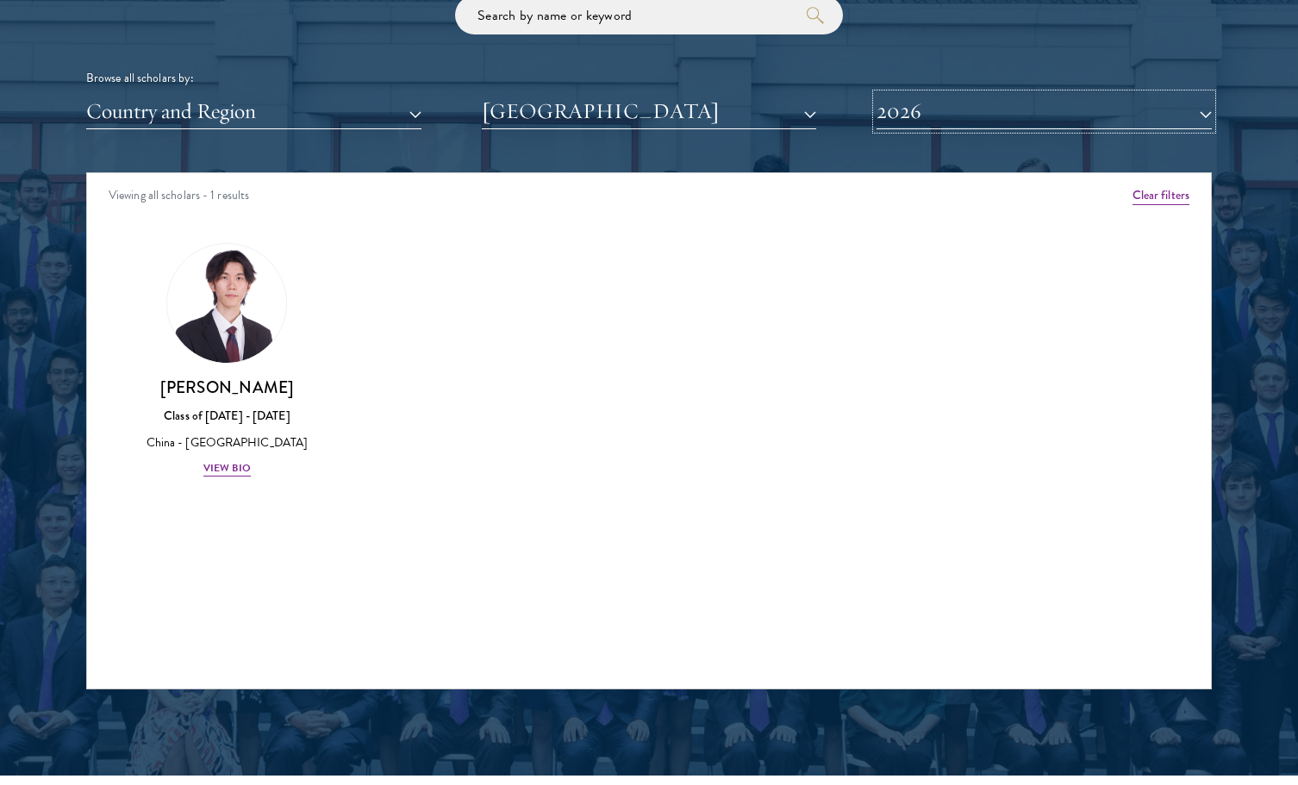
click at [1164, 116] on button "2026" at bounding box center [1044, 111] width 335 height 35
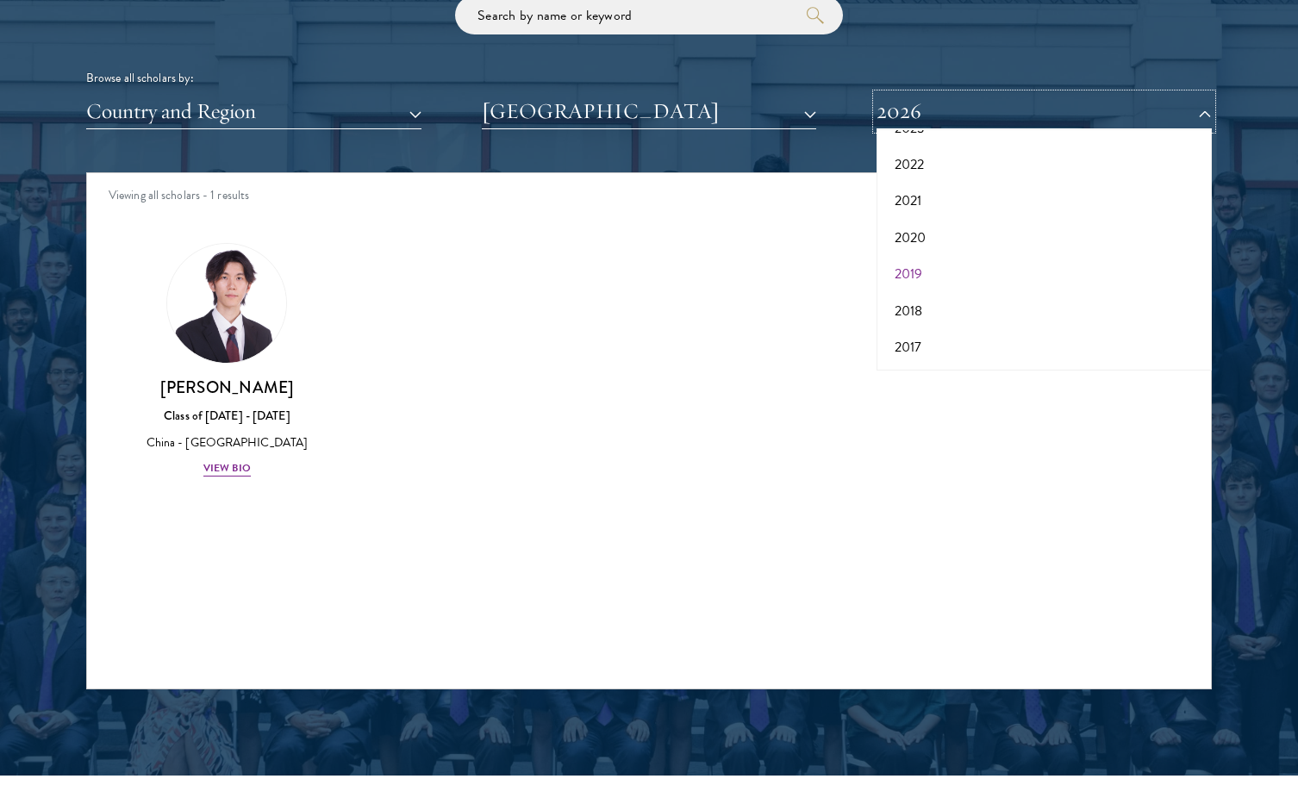
scroll to position [0, 0]
click at [922, 275] on button "2024" at bounding box center [1044, 271] width 325 height 36
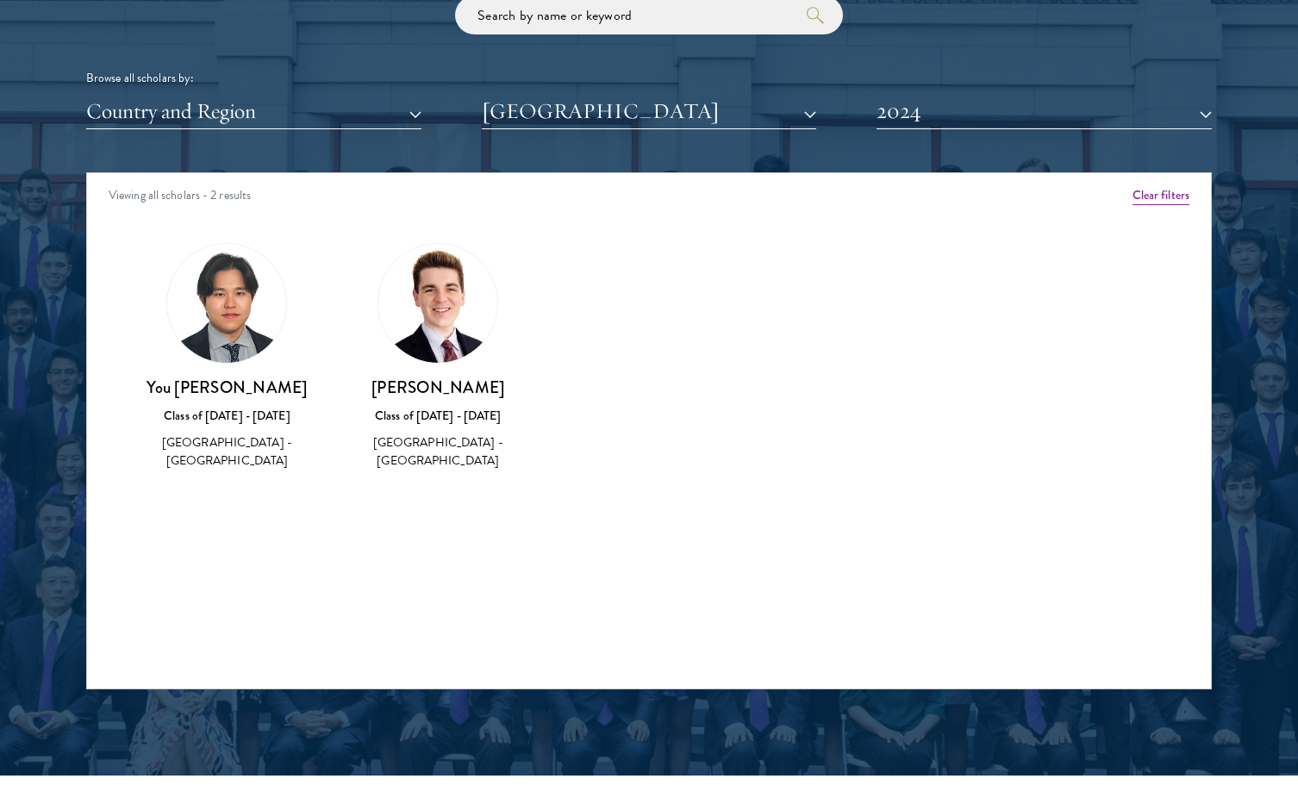
click at [430, 324] on img at bounding box center [437, 303] width 119 height 119
click at [435, 421] on div "Class of [DATE] - [DATE]" at bounding box center [438, 416] width 177 height 18
click at [435, 453] on div "[GEOGRAPHIC_DATA] - [GEOGRAPHIC_DATA]" at bounding box center [438, 452] width 177 height 36
click at [430, 303] on img at bounding box center [437, 303] width 119 height 119
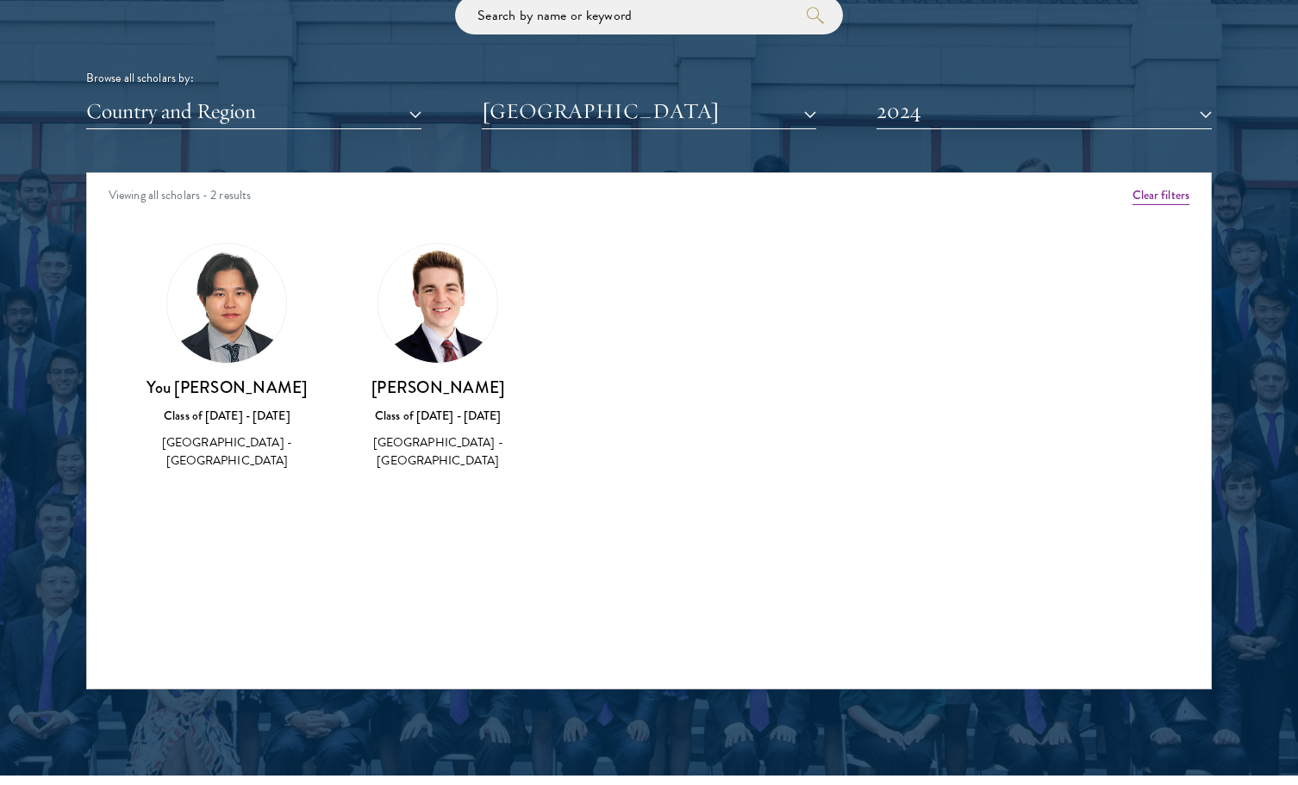
click at [430, 303] on img at bounding box center [437, 303] width 119 height 119
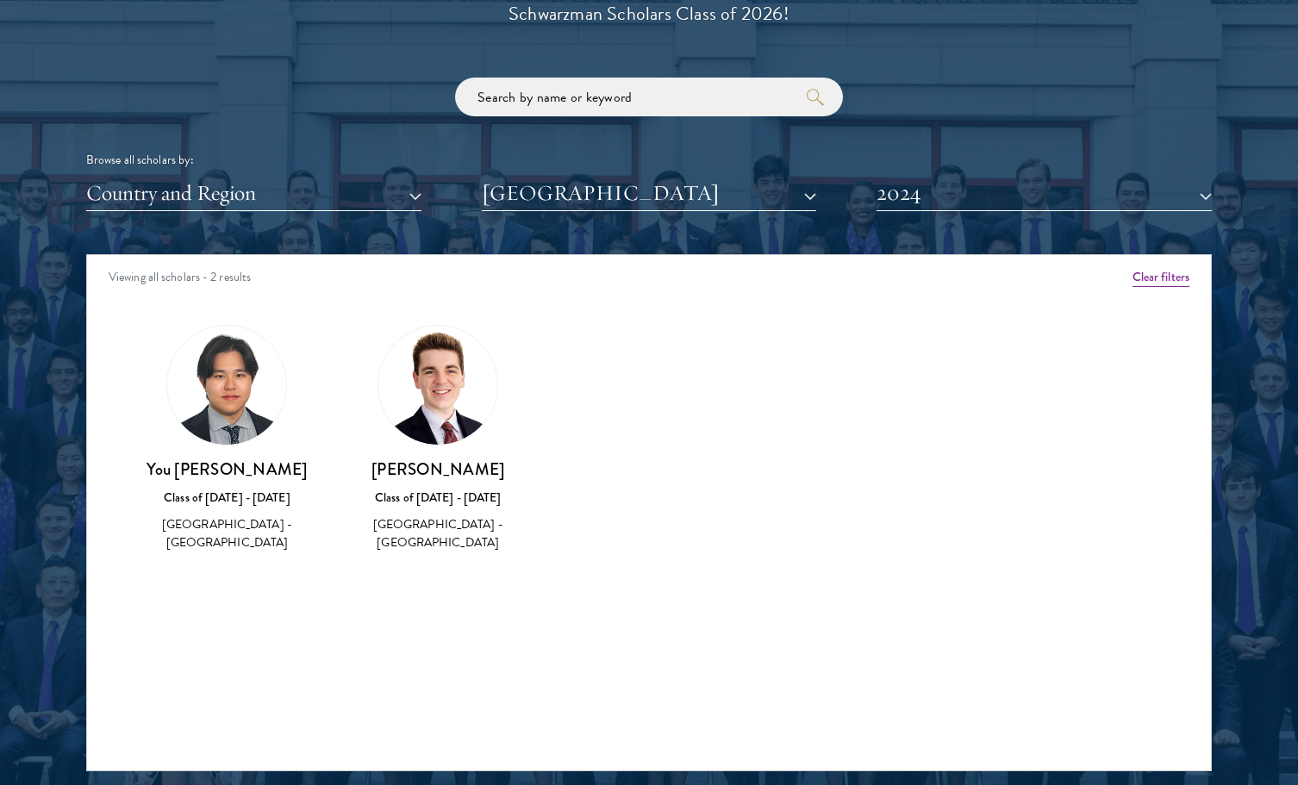
scroll to position [2035, 0]
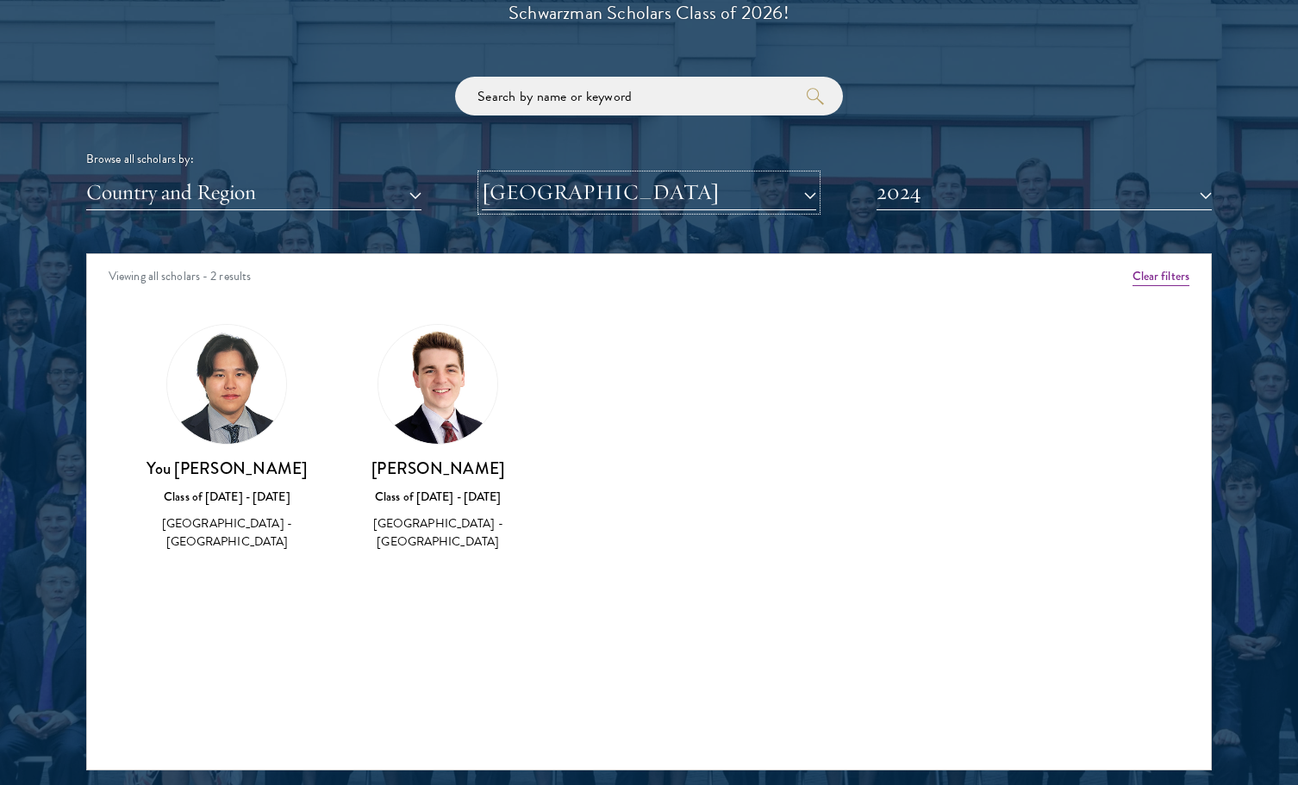
click at [585, 201] on button "[GEOGRAPHIC_DATA]" at bounding box center [649, 192] width 335 height 35
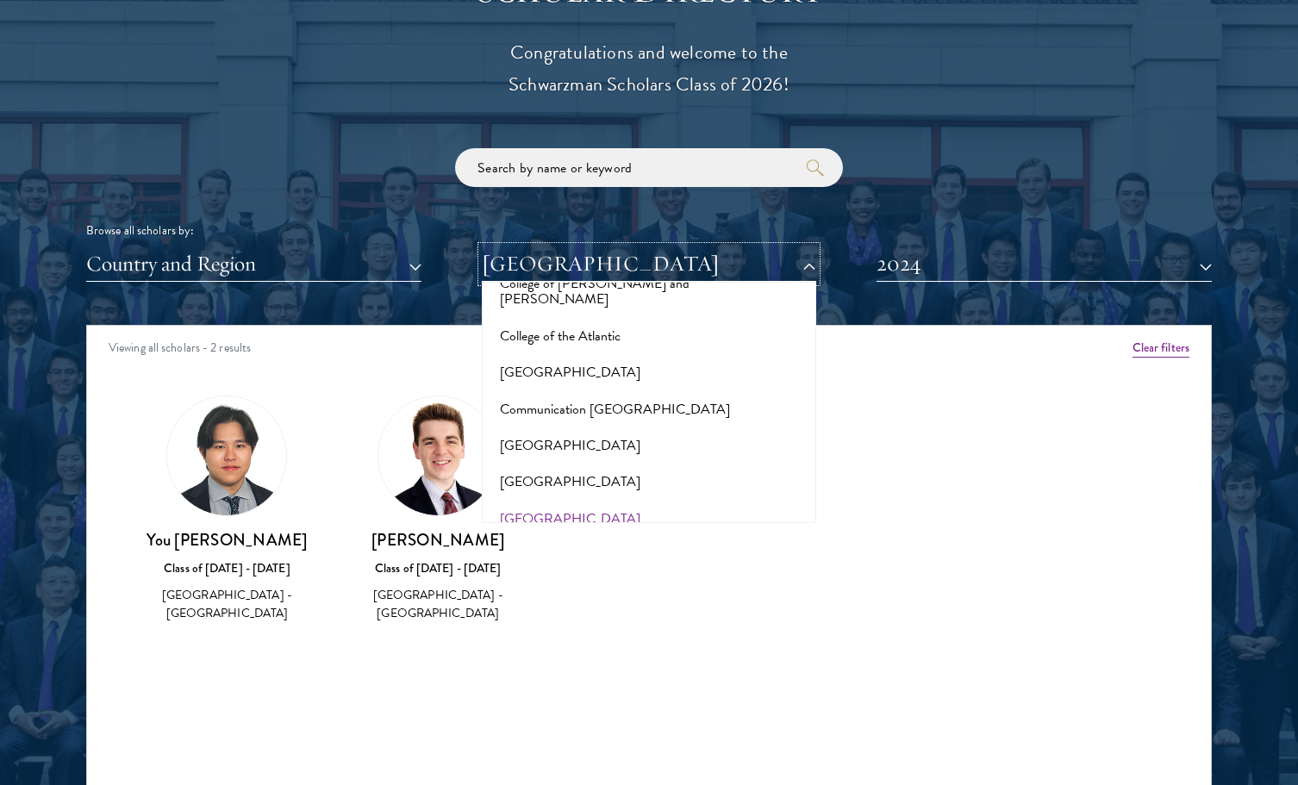
scroll to position [2548, 0]
click at [650, 269] on button "[GEOGRAPHIC_DATA]" at bounding box center [649, 264] width 335 height 35
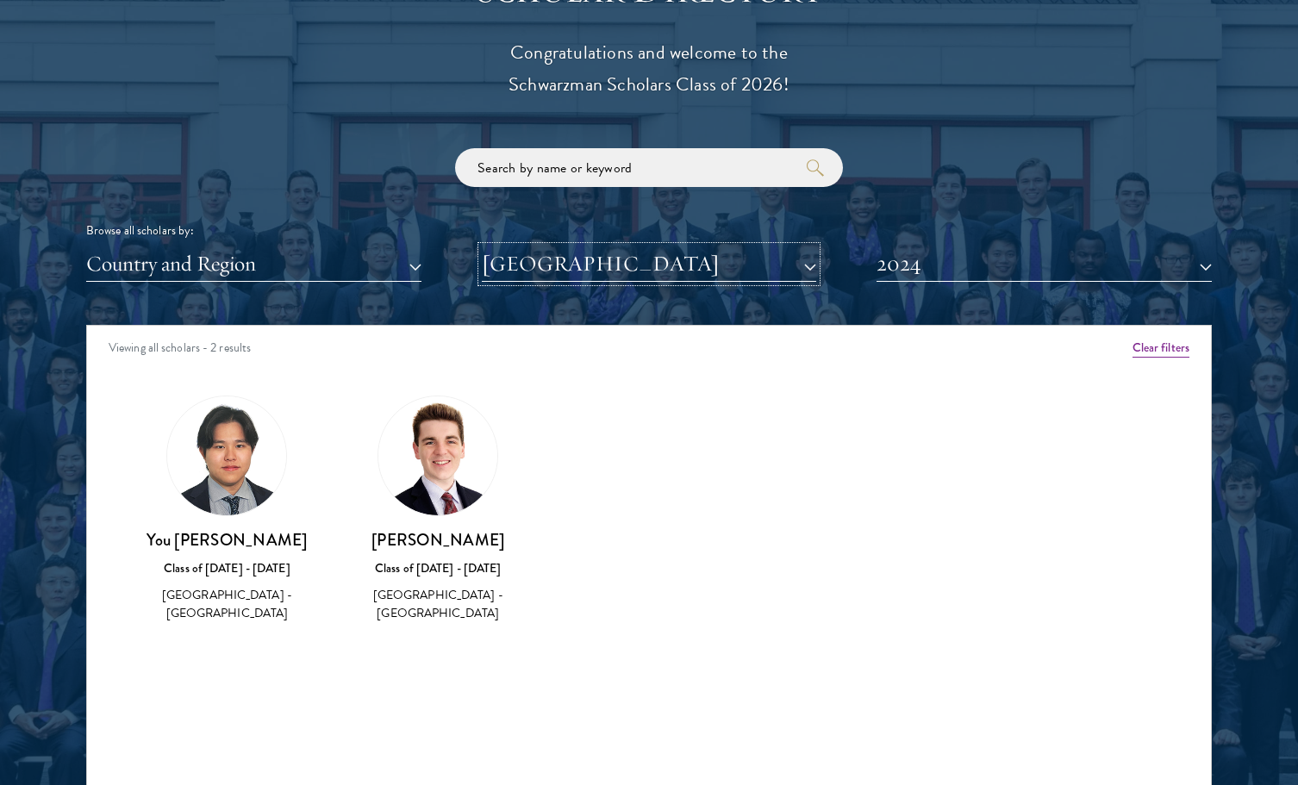
click at [650, 269] on button "[GEOGRAPHIC_DATA]" at bounding box center [649, 264] width 335 height 35
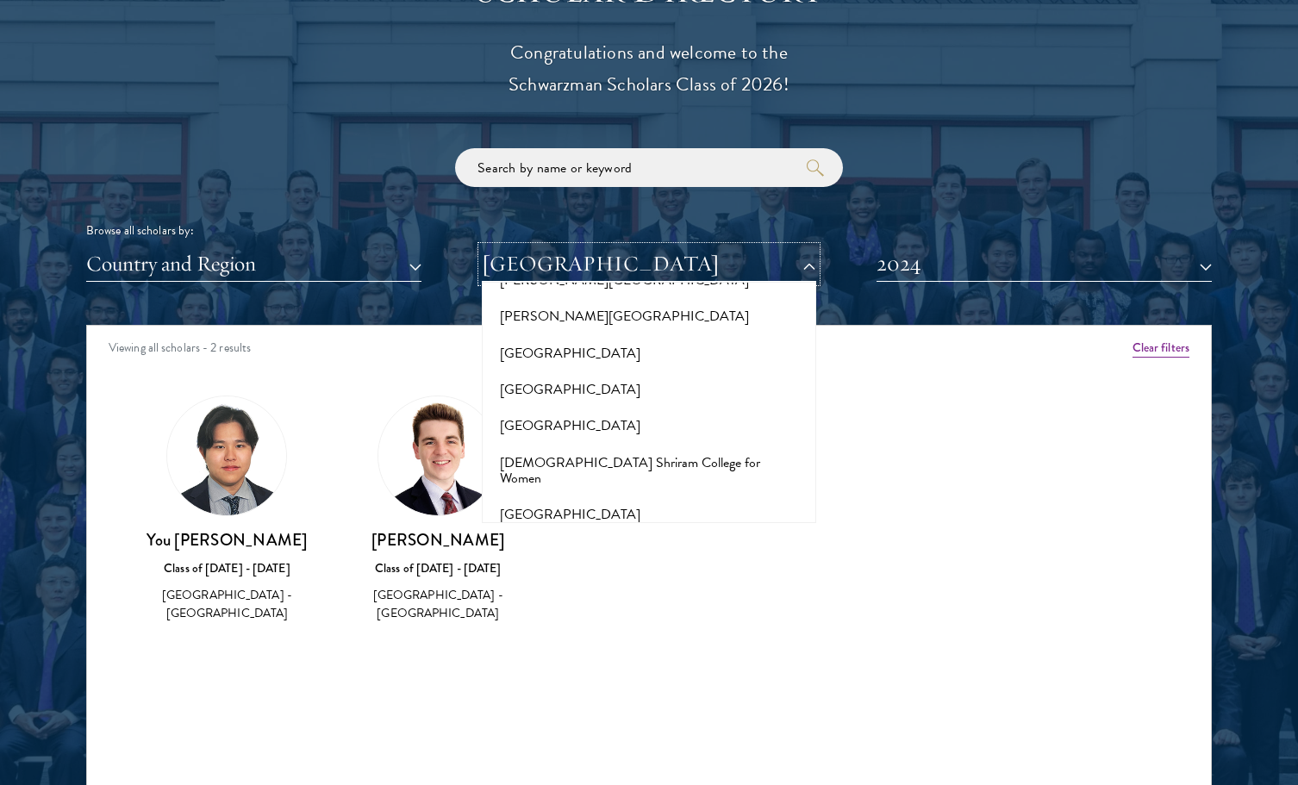
scroll to position [5754, 0]
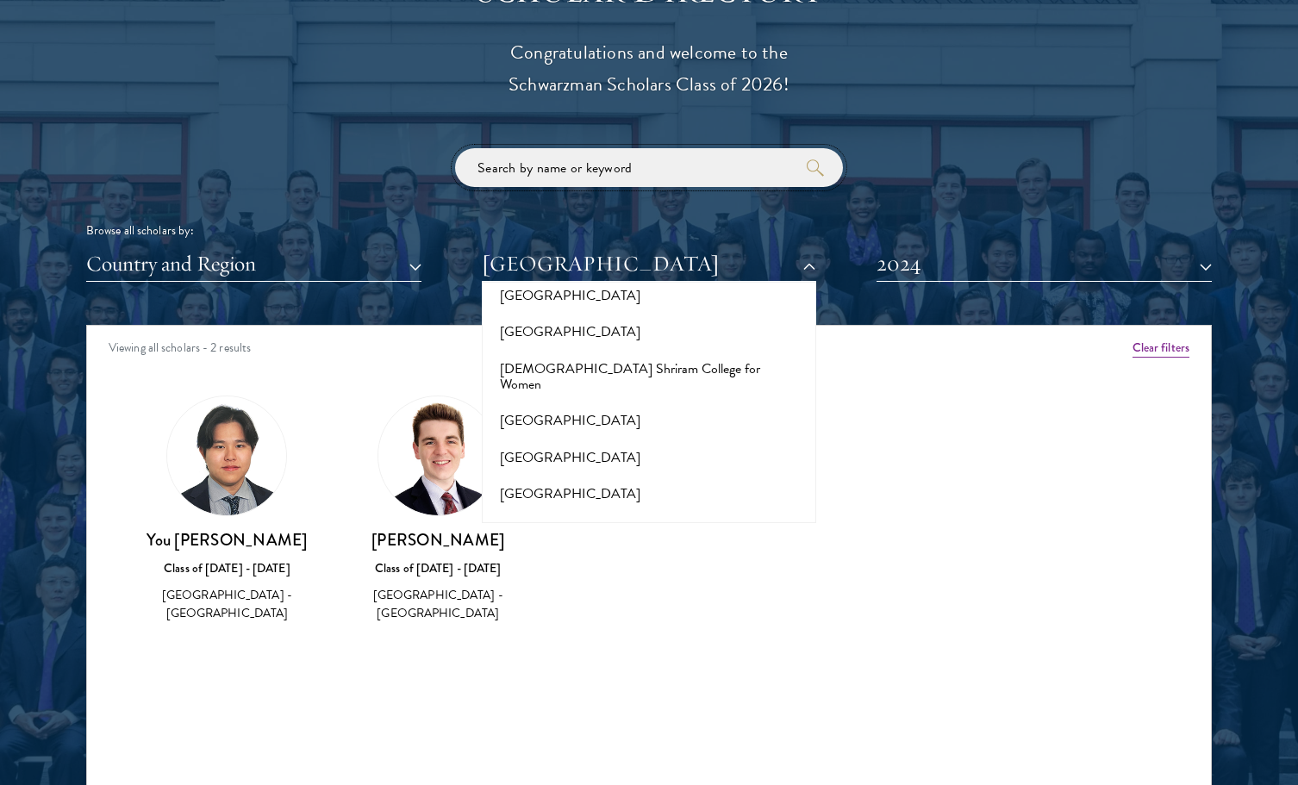
click at [664, 178] on input "search" at bounding box center [649, 167] width 388 height 39
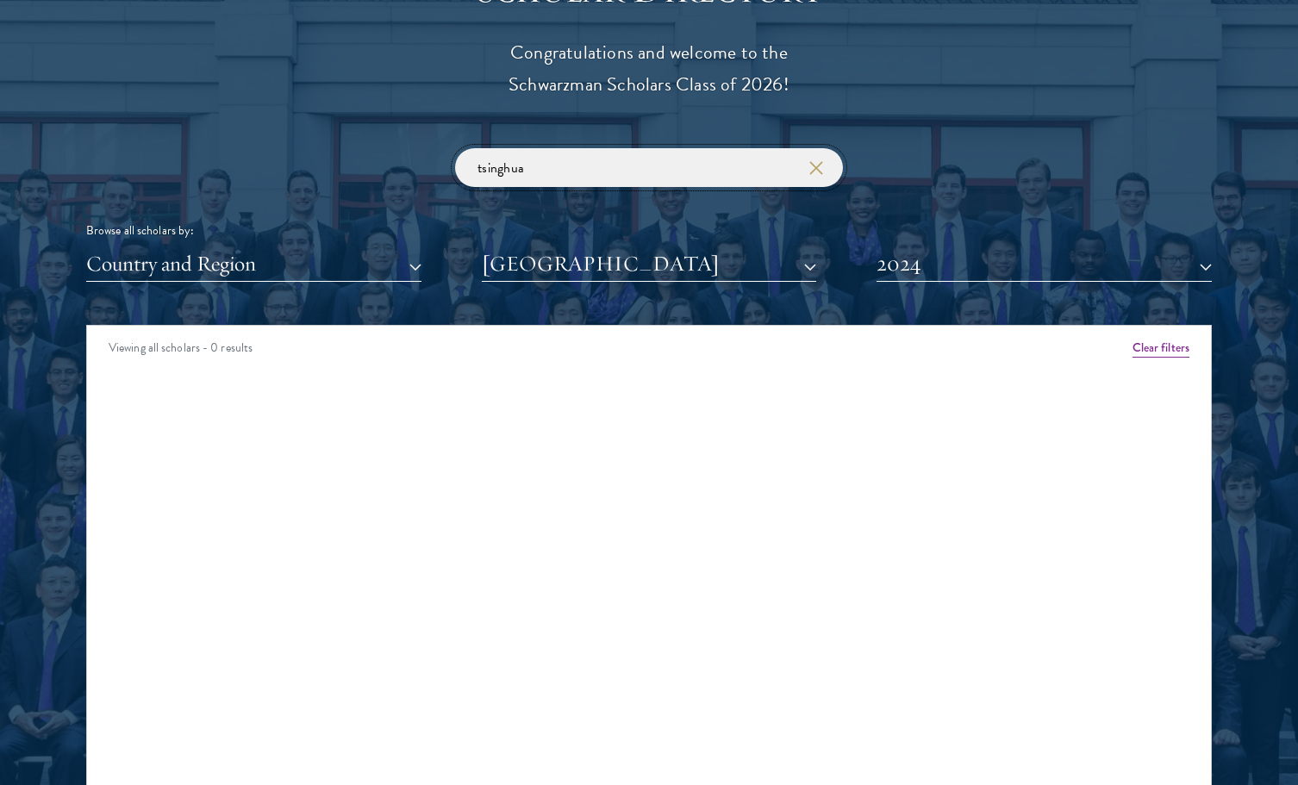
type input "tsinghua"
click at [650, 272] on button "[GEOGRAPHIC_DATA]" at bounding box center [649, 264] width 335 height 35
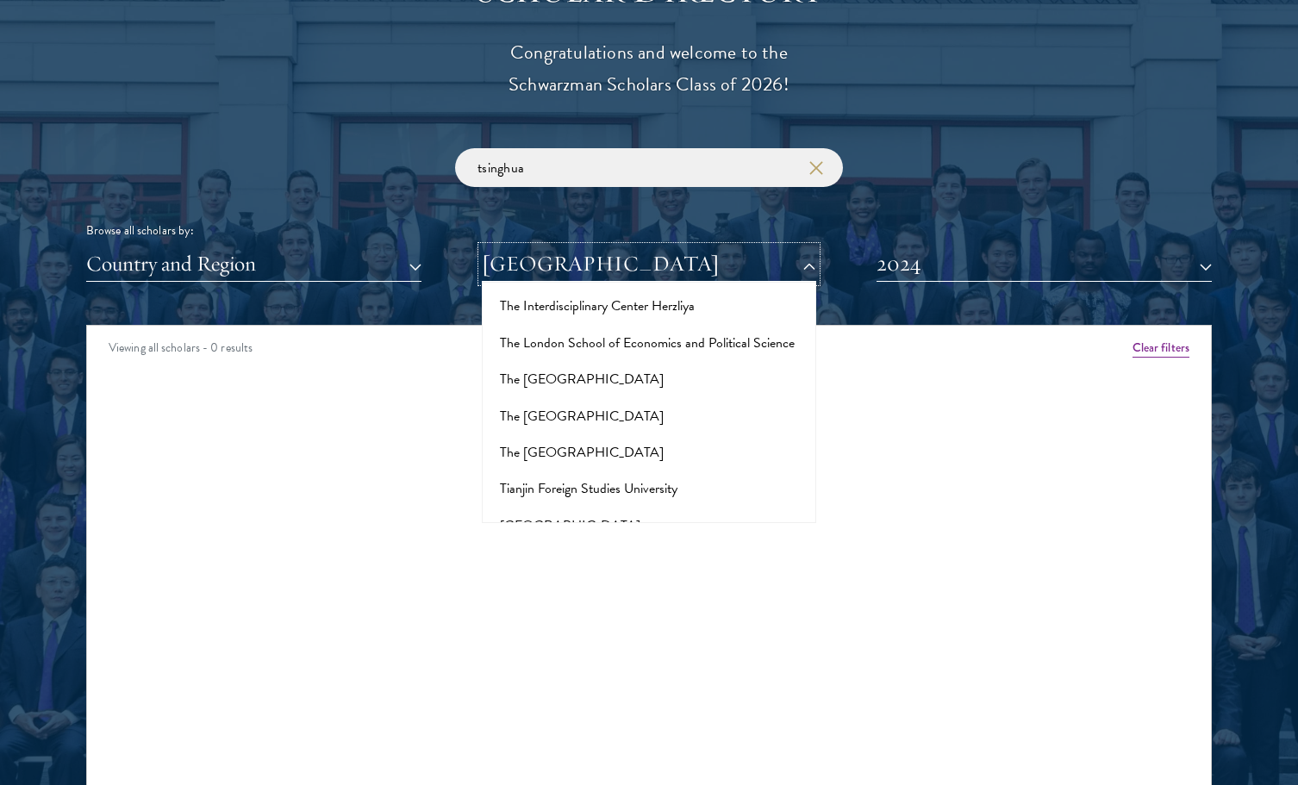
scroll to position [10923, 0]
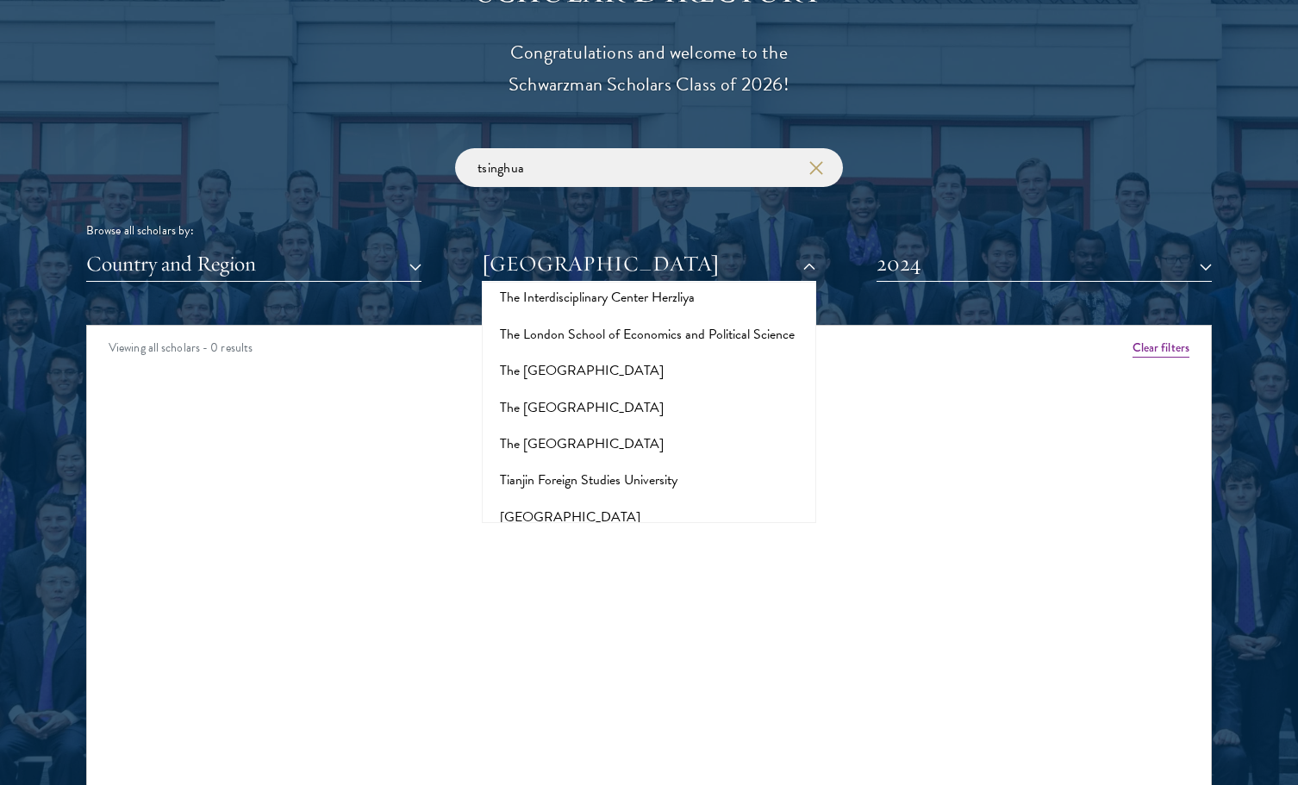
click at [586, 718] on button "[GEOGRAPHIC_DATA]" at bounding box center [649, 736] width 325 height 36
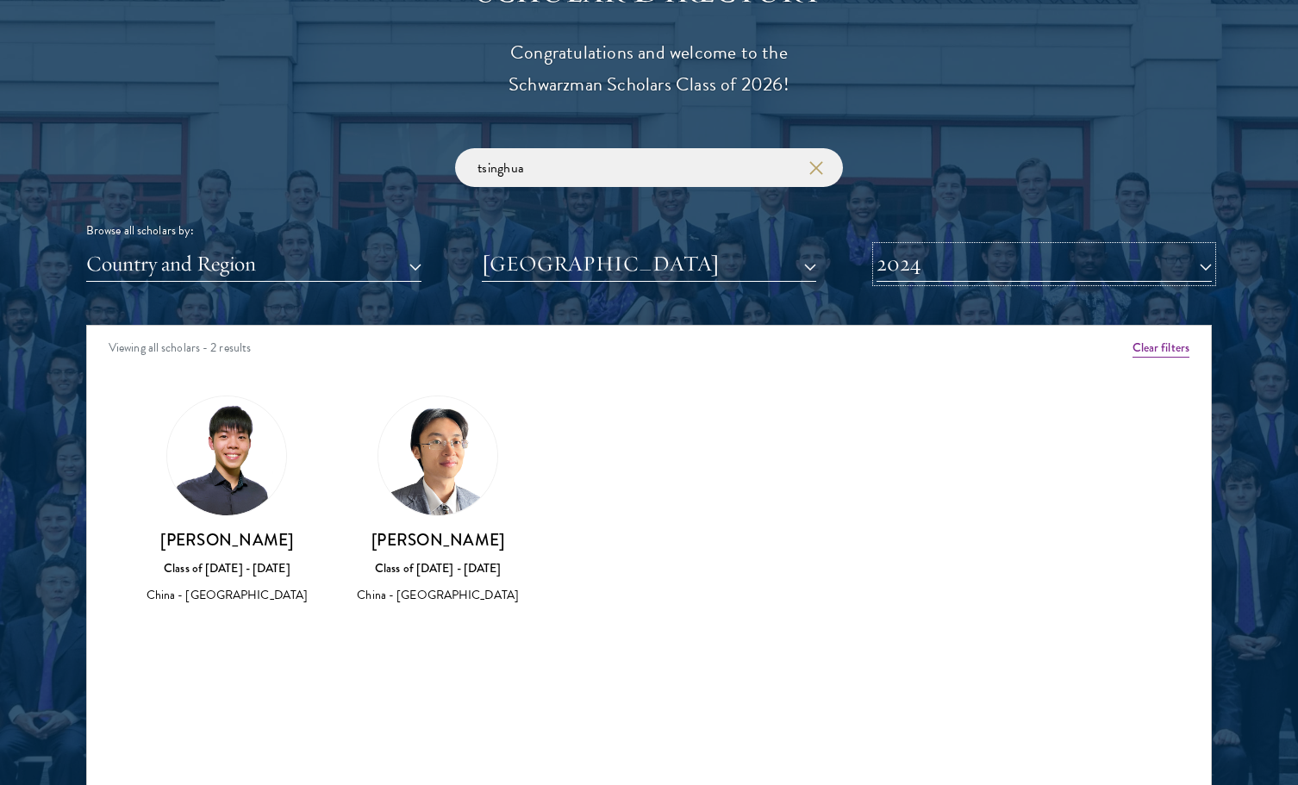
click at [915, 257] on button "2024" at bounding box center [1044, 264] width 335 height 35
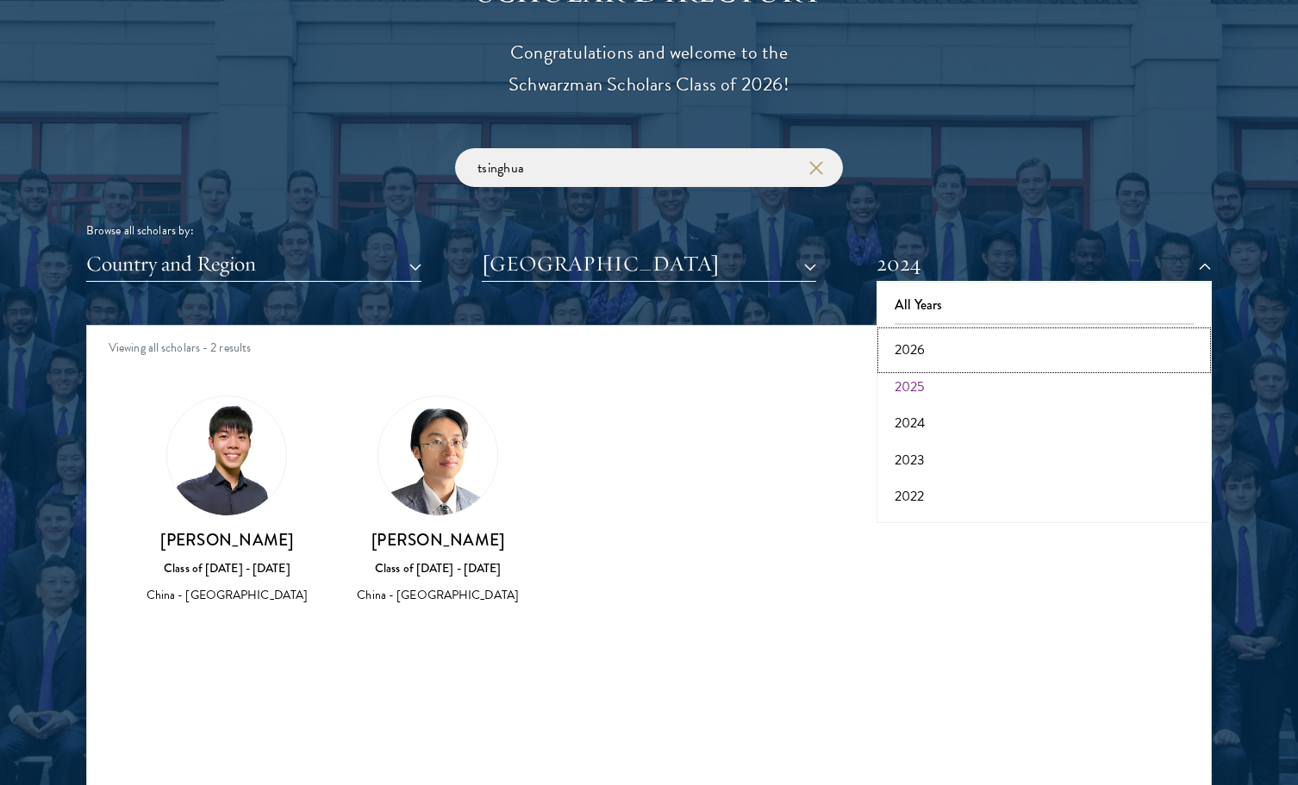
click at [918, 353] on button "2026" at bounding box center [1044, 350] width 325 height 36
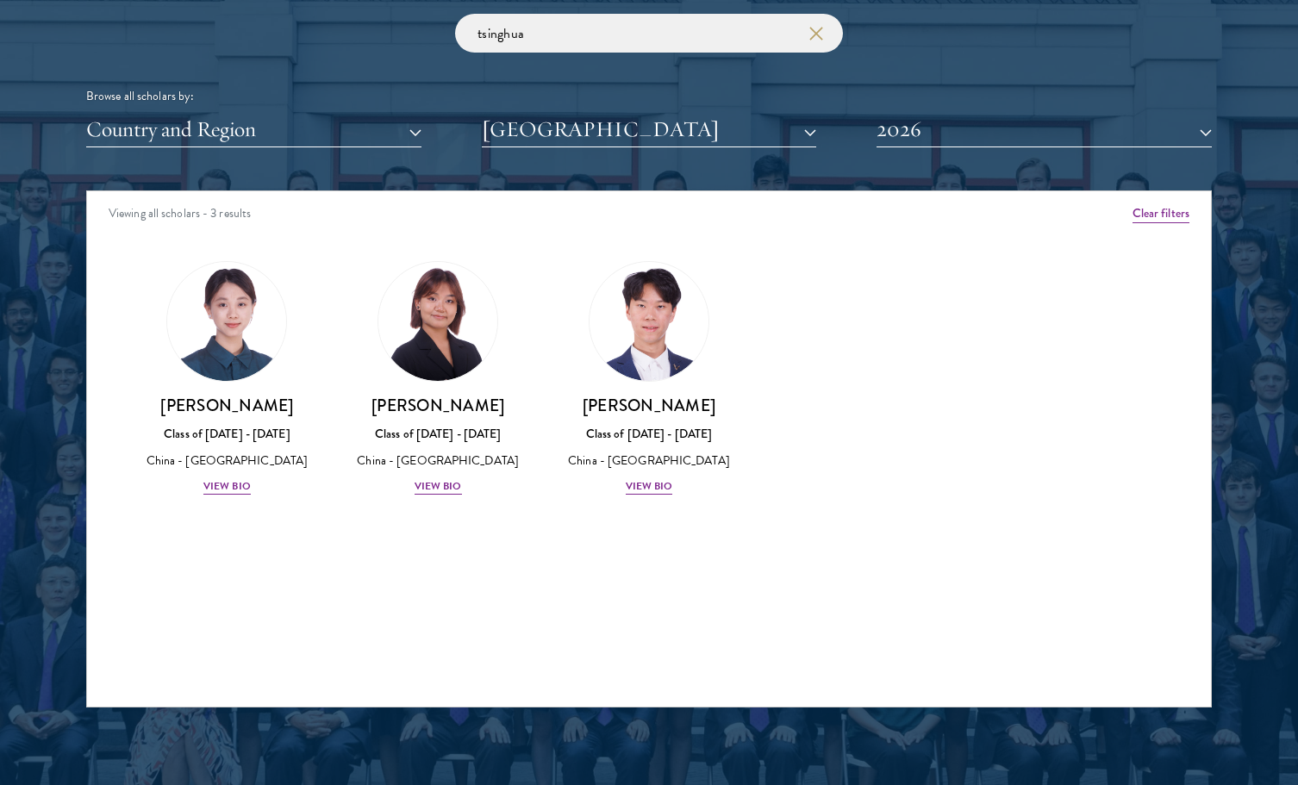
scroll to position [2125, 0]
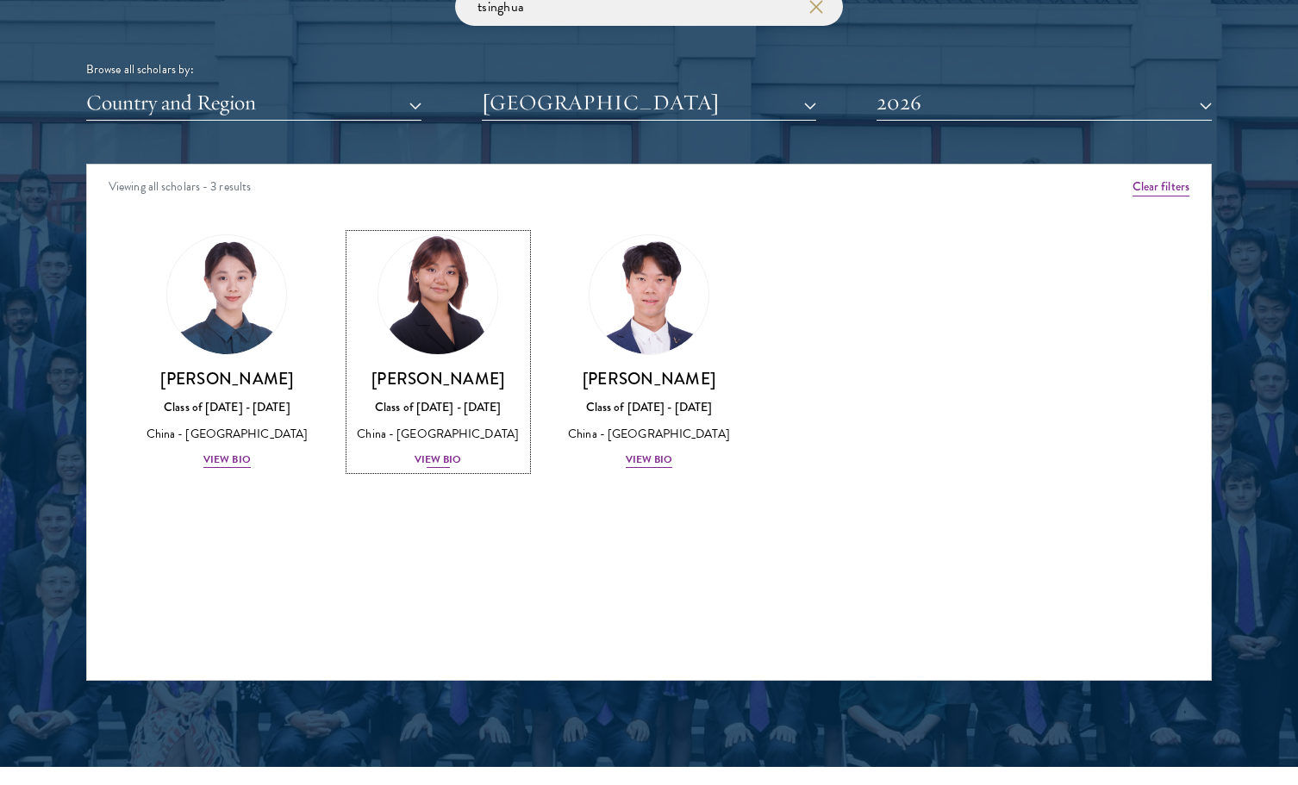
click at [406, 306] on img at bounding box center [437, 294] width 131 height 131
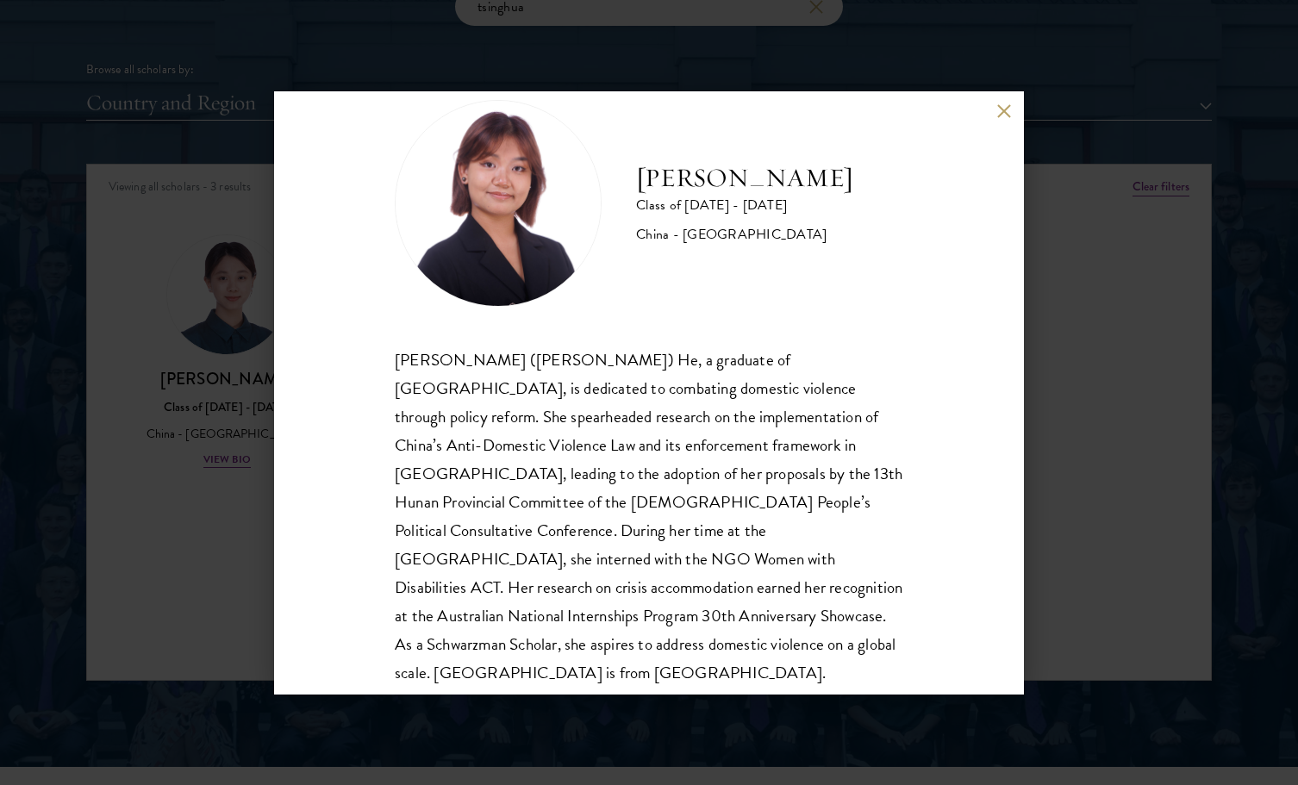
scroll to position [59, 0]
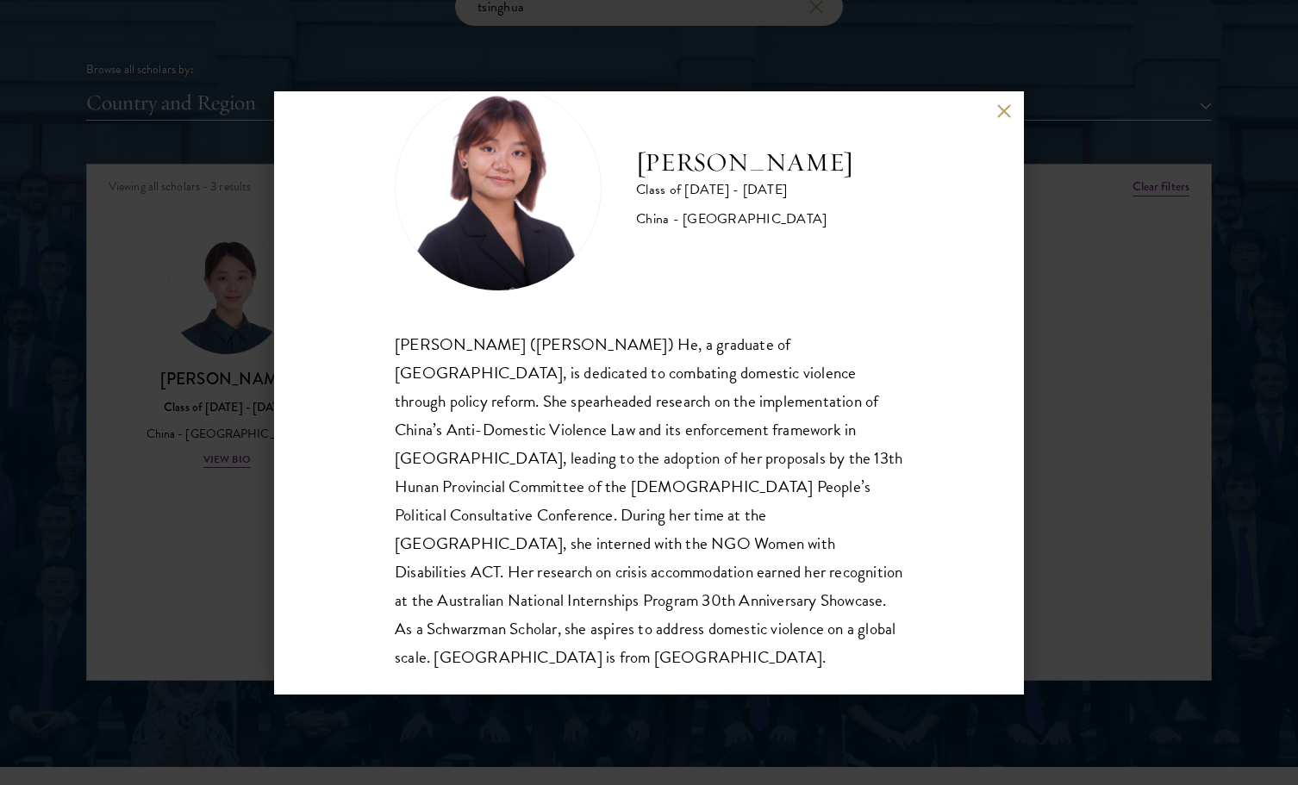
click at [1045, 453] on div "Cynthia He Class of 2025 - 2026 China - Tsinghua University Yuqing (Cynthia) He…" at bounding box center [649, 392] width 1298 height 785
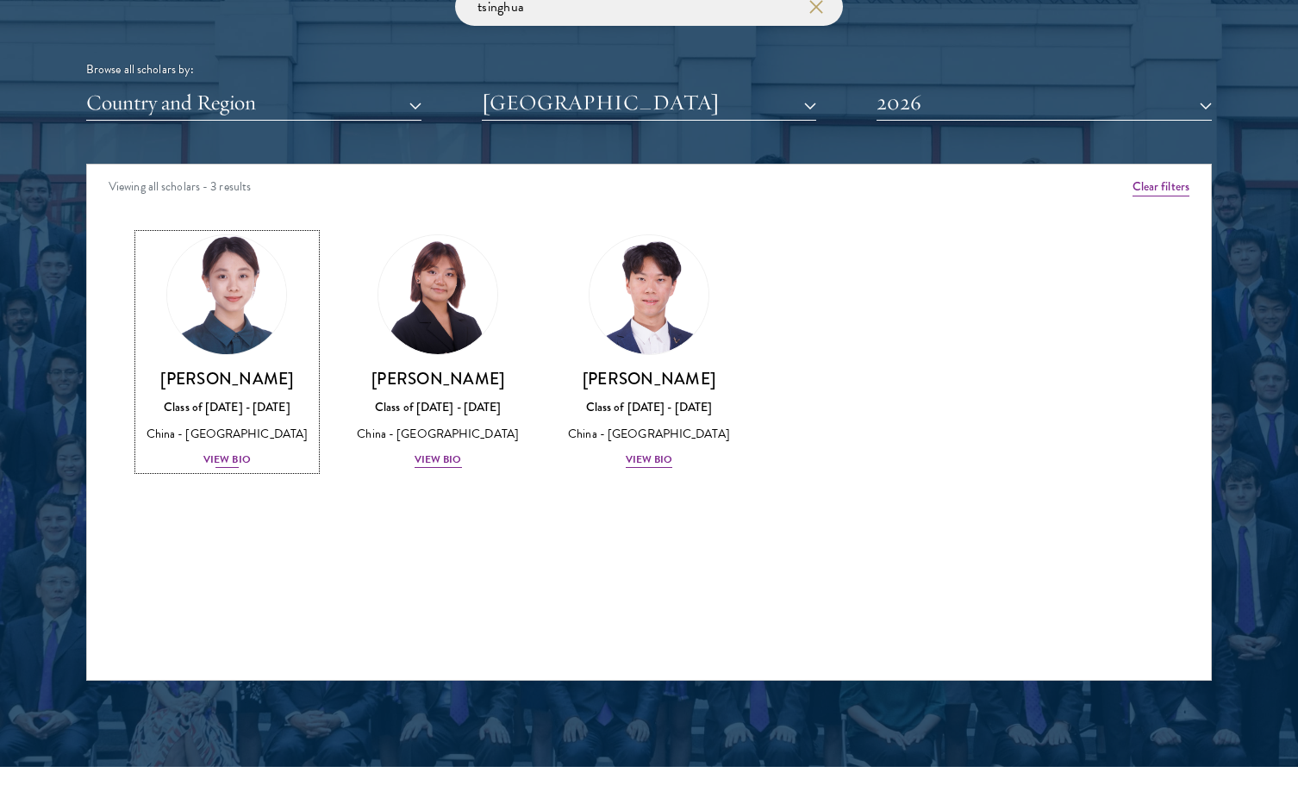
click at [188, 361] on link "Claire Chen Class of 2025 - 2026 China - Tsinghua University View Bio" at bounding box center [227, 351] width 177 height 235
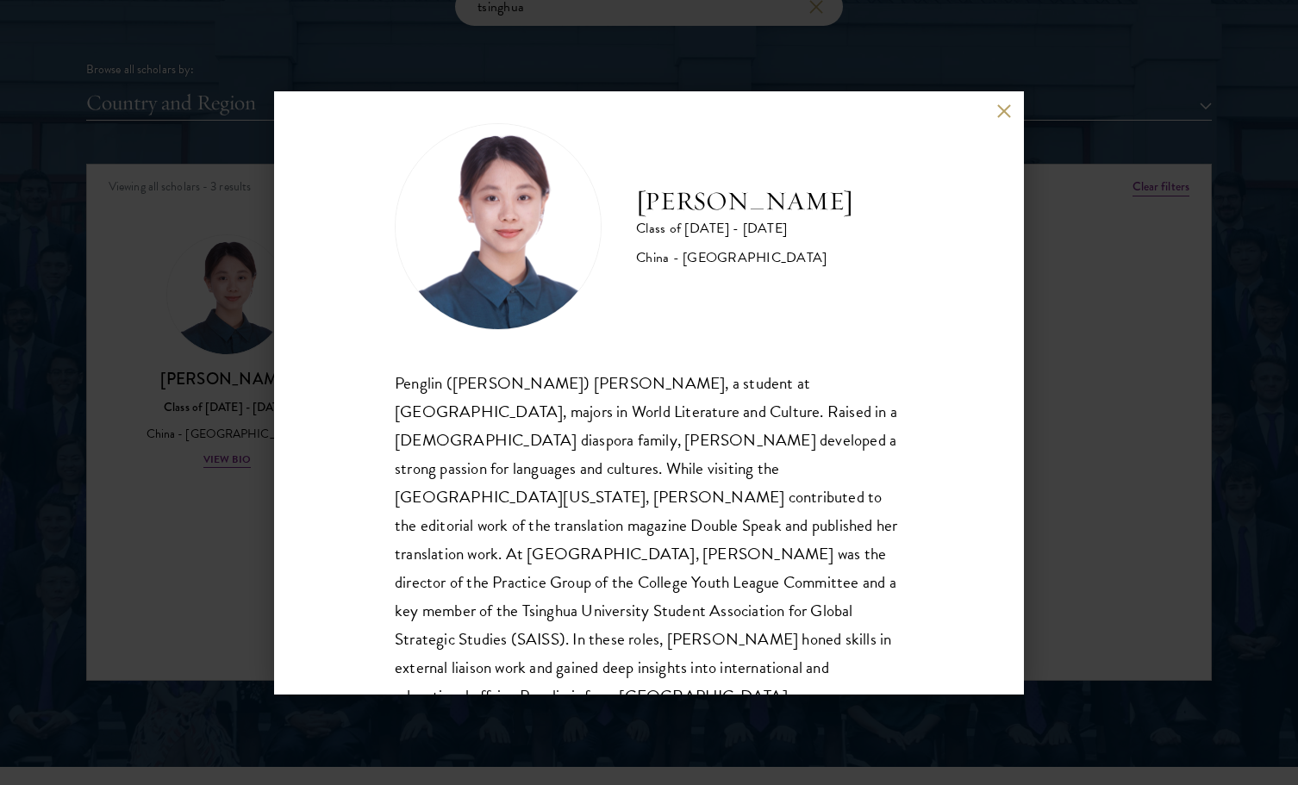
scroll to position [30, 0]
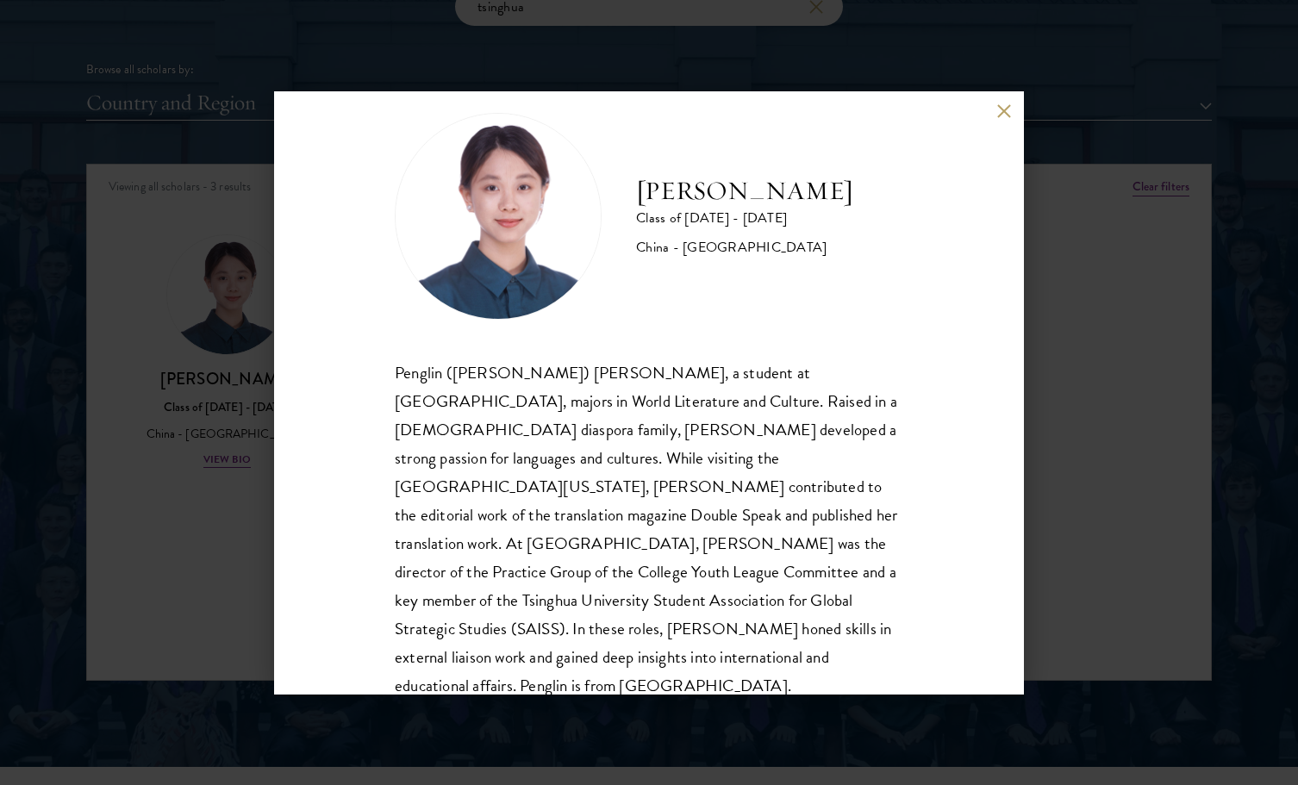
click at [1054, 435] on div "Claire Chen Class of 2025 - 2026 China - Tsinghua University Penglin (Claire) C…" at bounding box center [649, 392] width 1298 height 785
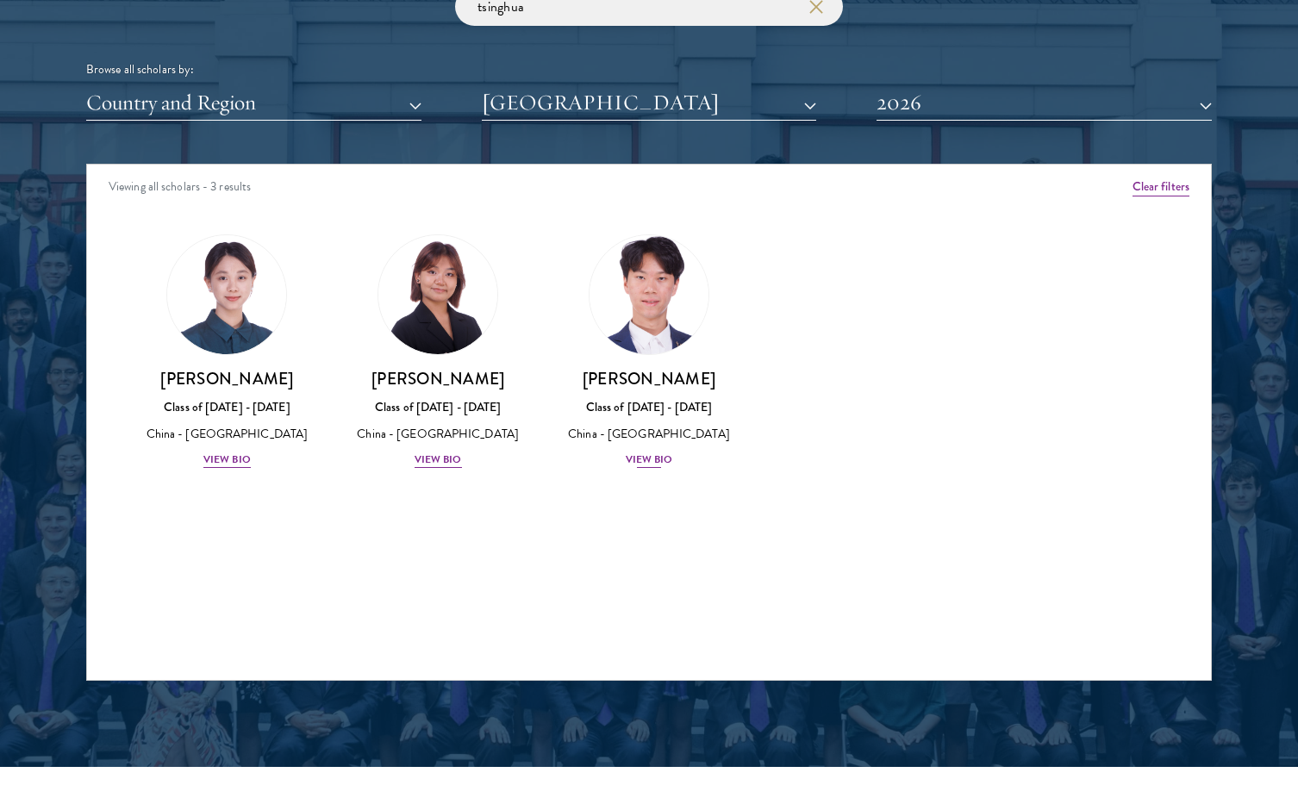
click at [645, 343] on img at bounding box center [649, 294] width 131 height 131
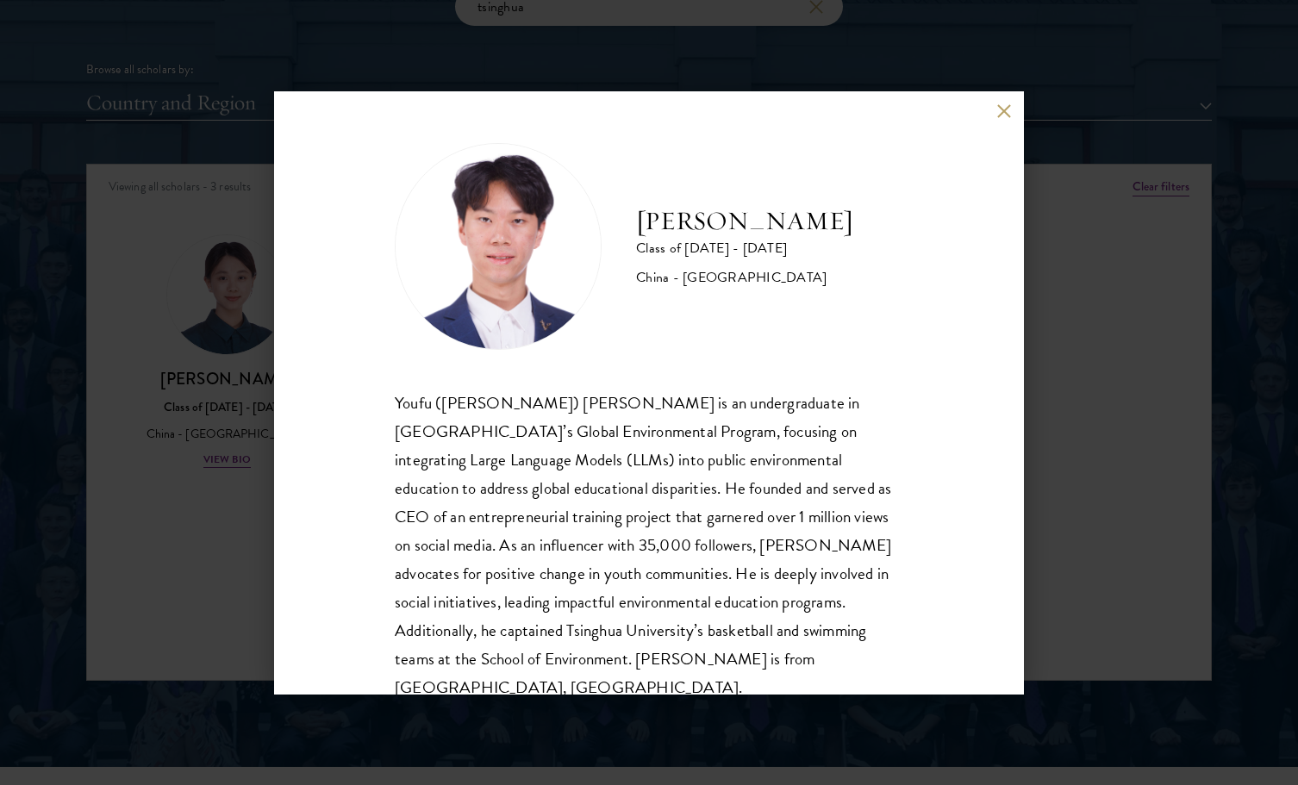
scroll to position [30, 0]
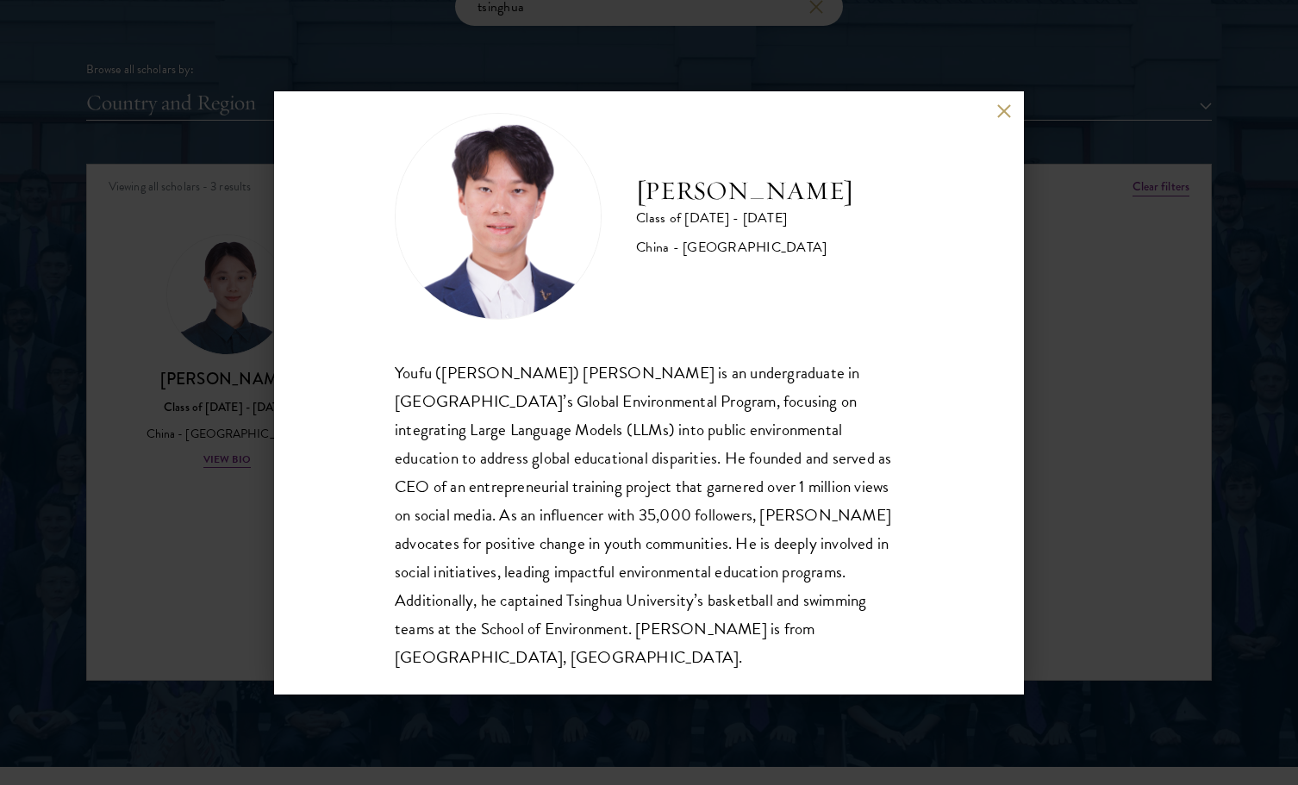
click at [1139, 455] on div "Frank Kao Class of 2025 - 2026 China - Tsinghua University Youfu (Frank) Kao is…" at bounding box center [649, 392] width 1298 height 785
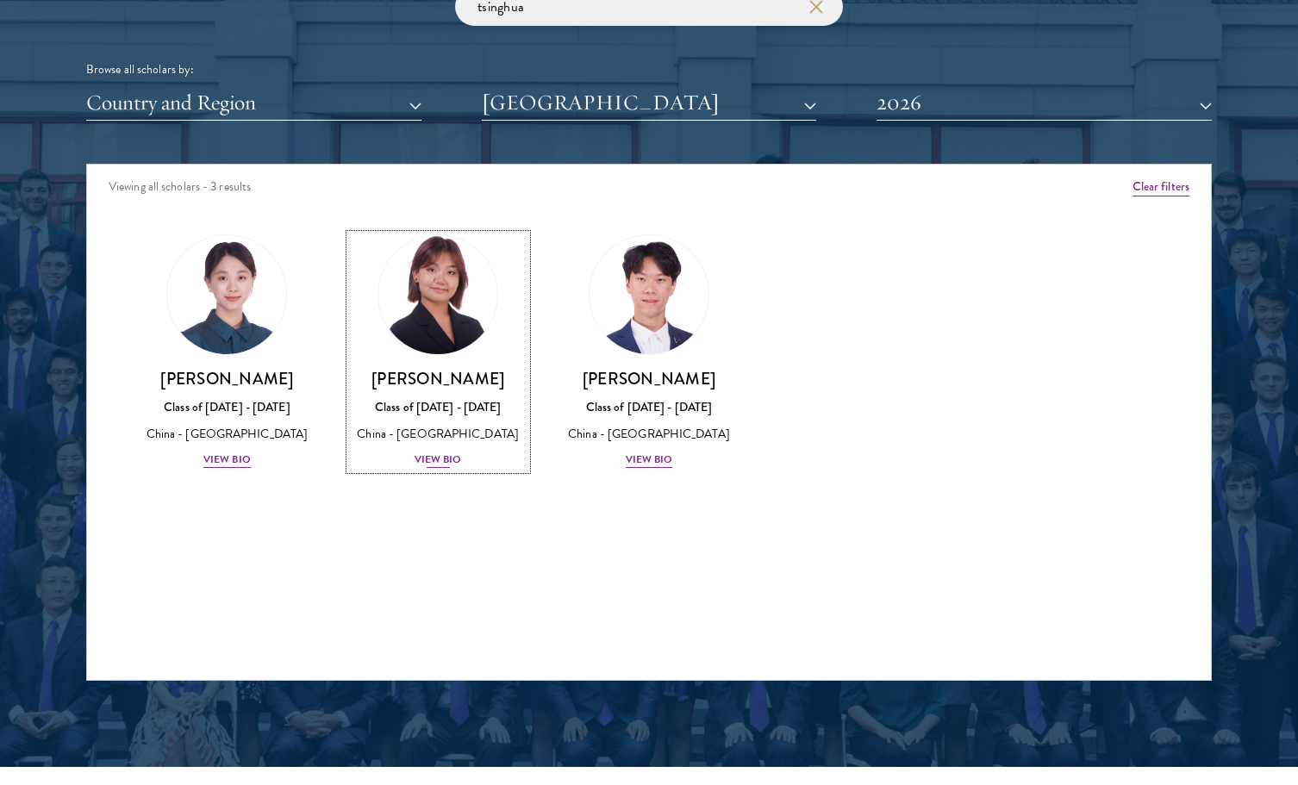
click at [450, 362] on link "Cynthia He Class of 2025 - 2026 China - Tsinghua University View Bio" at bounding box center [438, 351] width 177 height 235
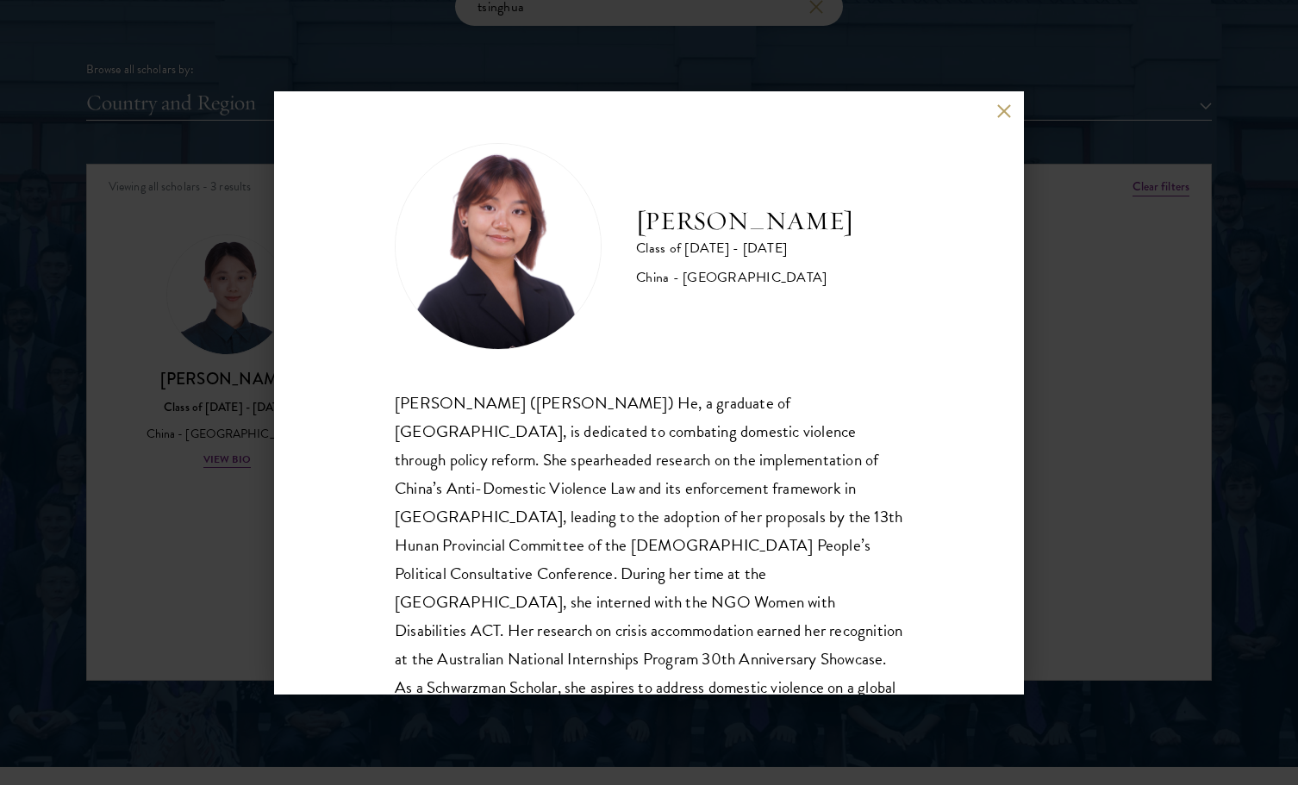
scroll to position [59, 0]
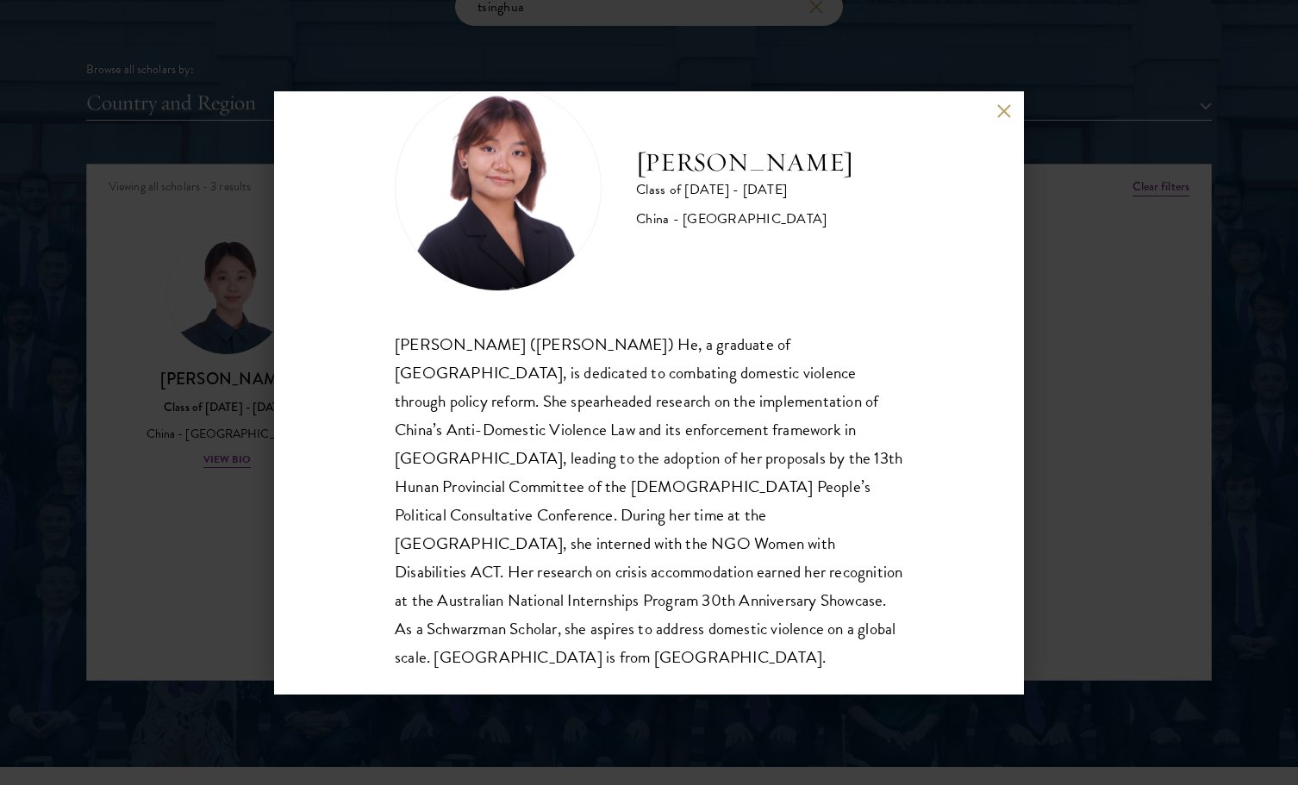
click at [1030, 369] on div "Cynthia He Class of 2025 - 2026 China - Tsinghua University Yuqing (Cynthia) He…" at bounding box center [649, 392] width 1298 height 785
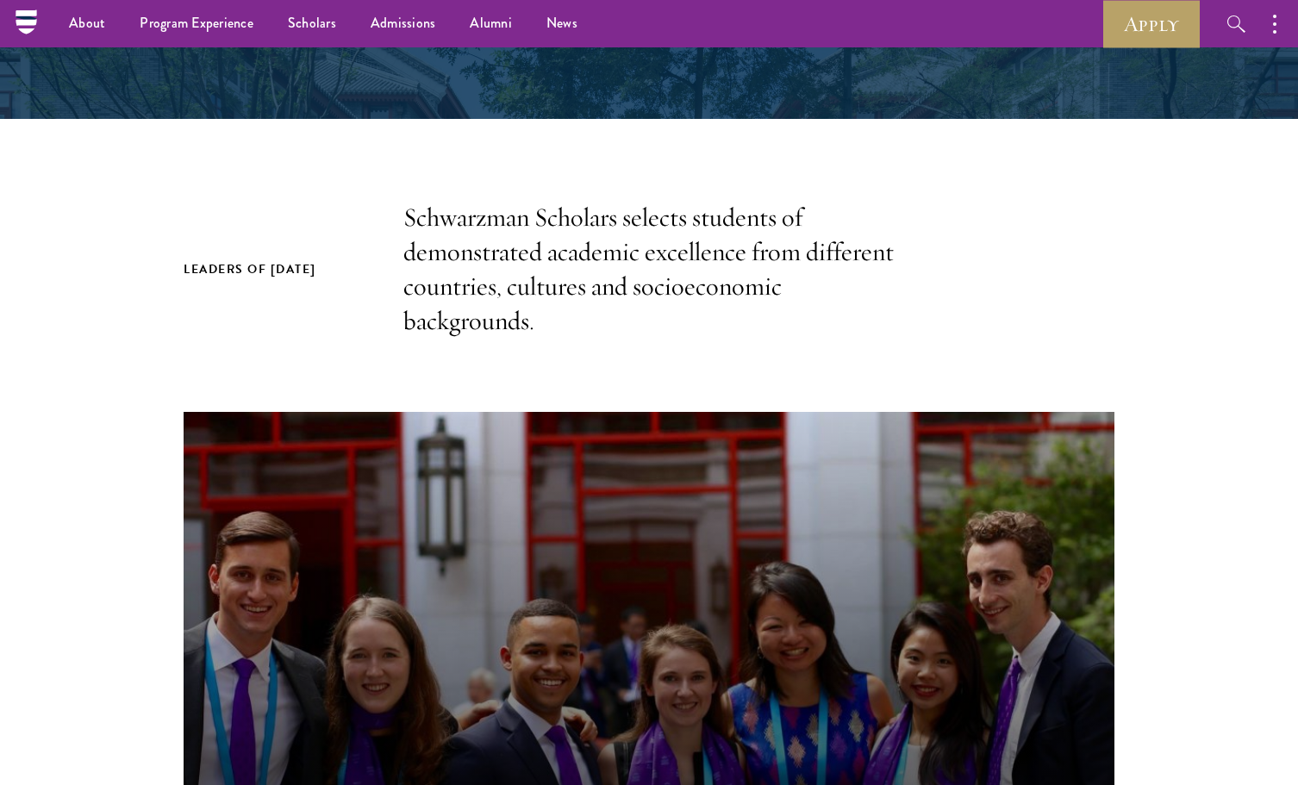
scroll to position [0, 0]
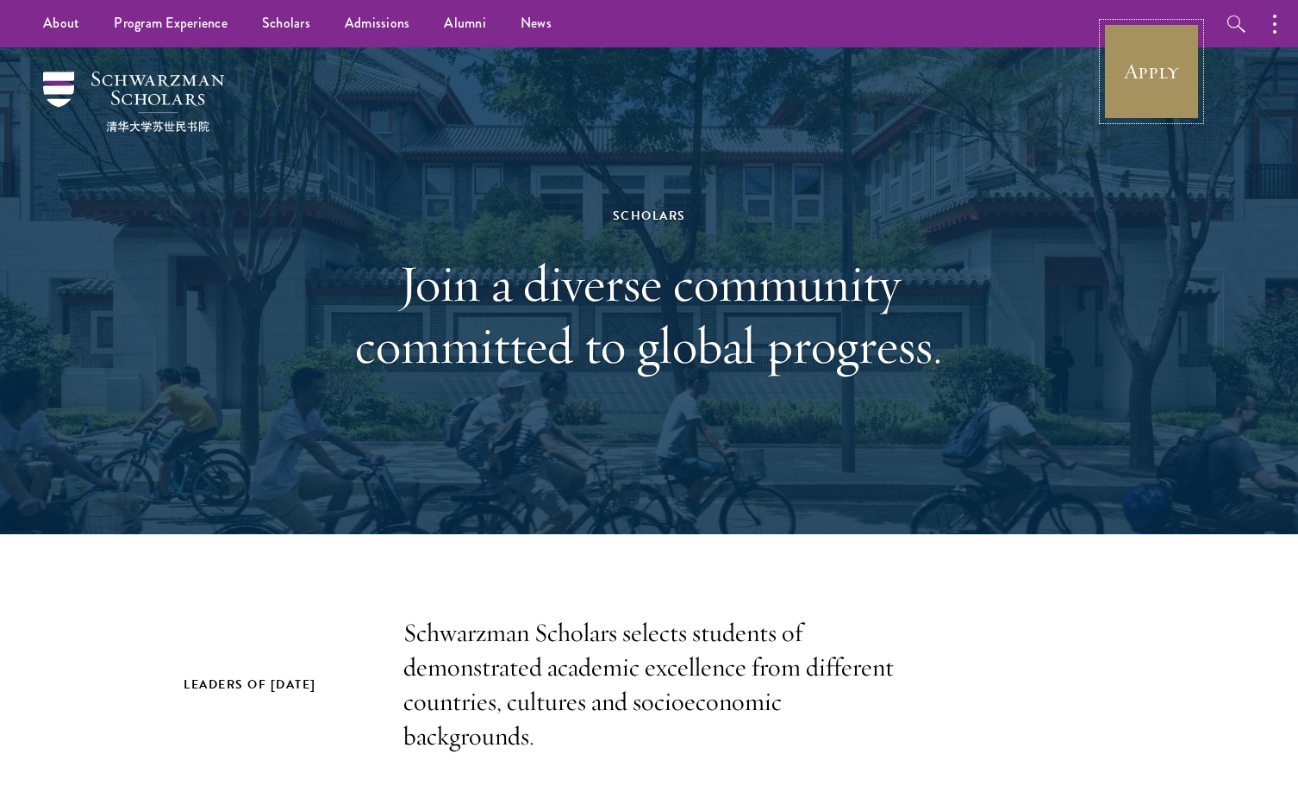
click at [1117, 84] on link "Apply" at bounding box center [1151, 71] width 97 height 97
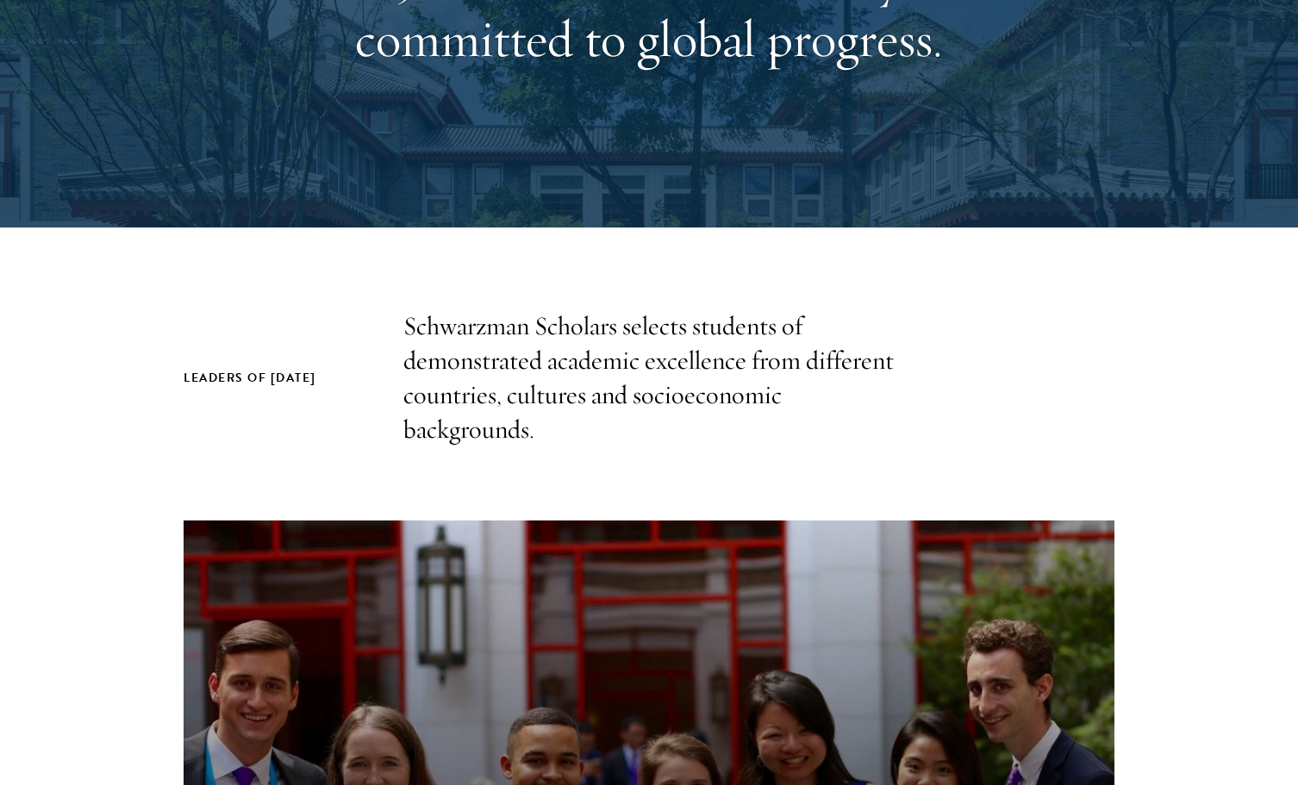
scroll to position [398, 0]
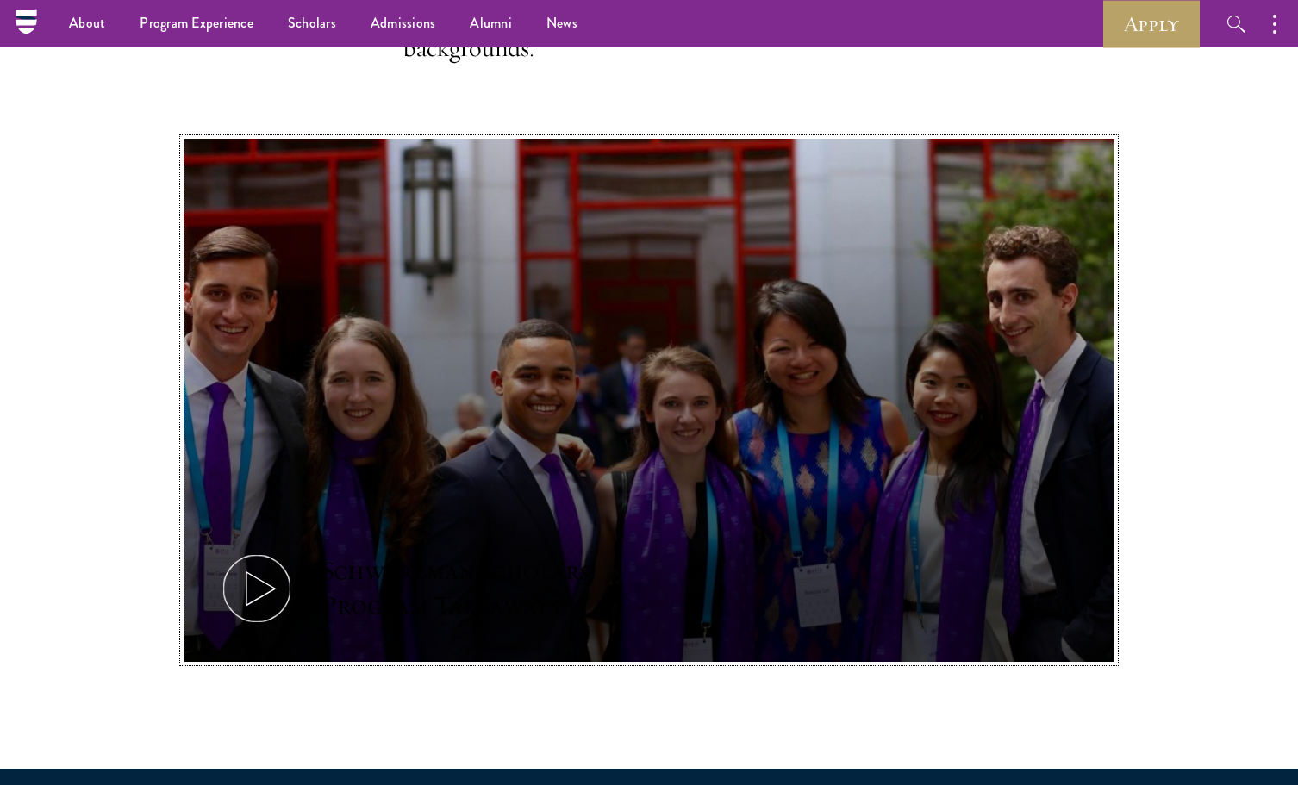
click at [260, 569] on icon at bounding box center [257, 589] width 78 height 78
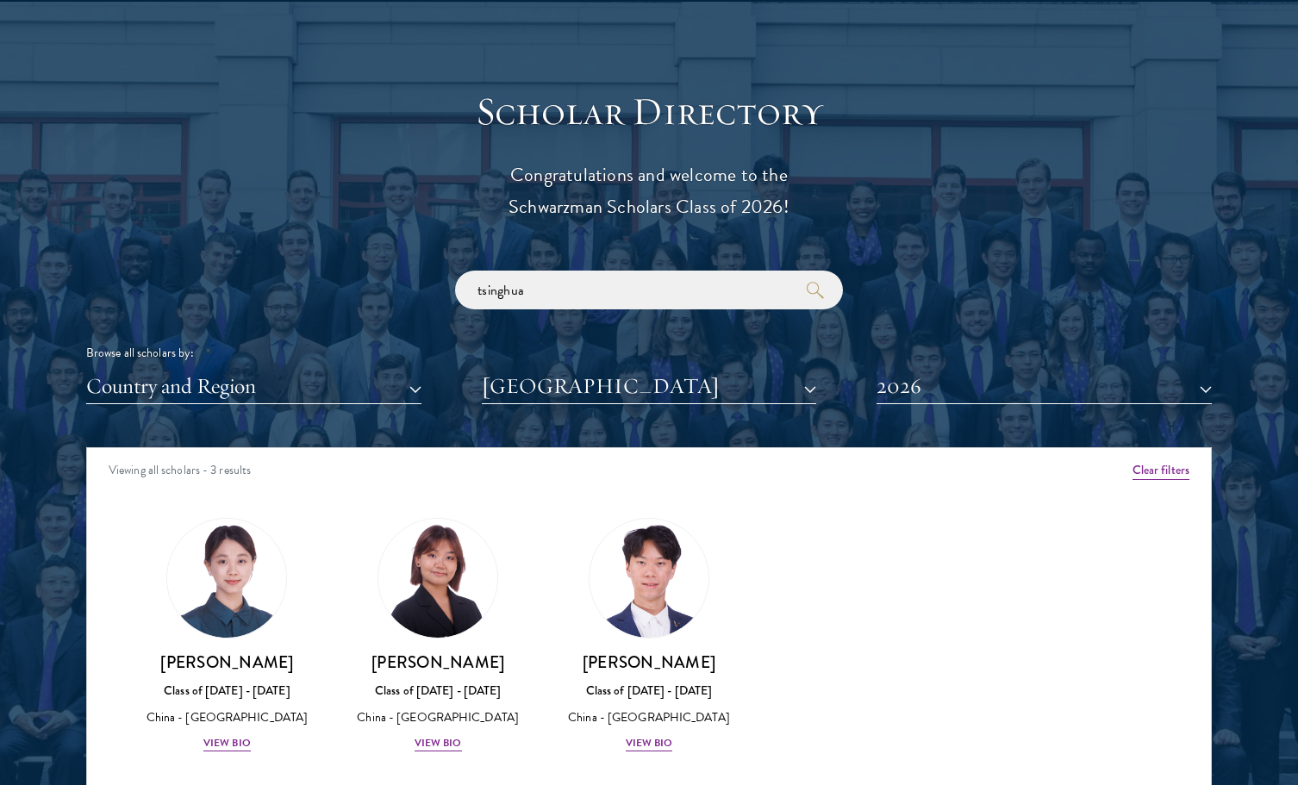
scroll to position [1834, 0]
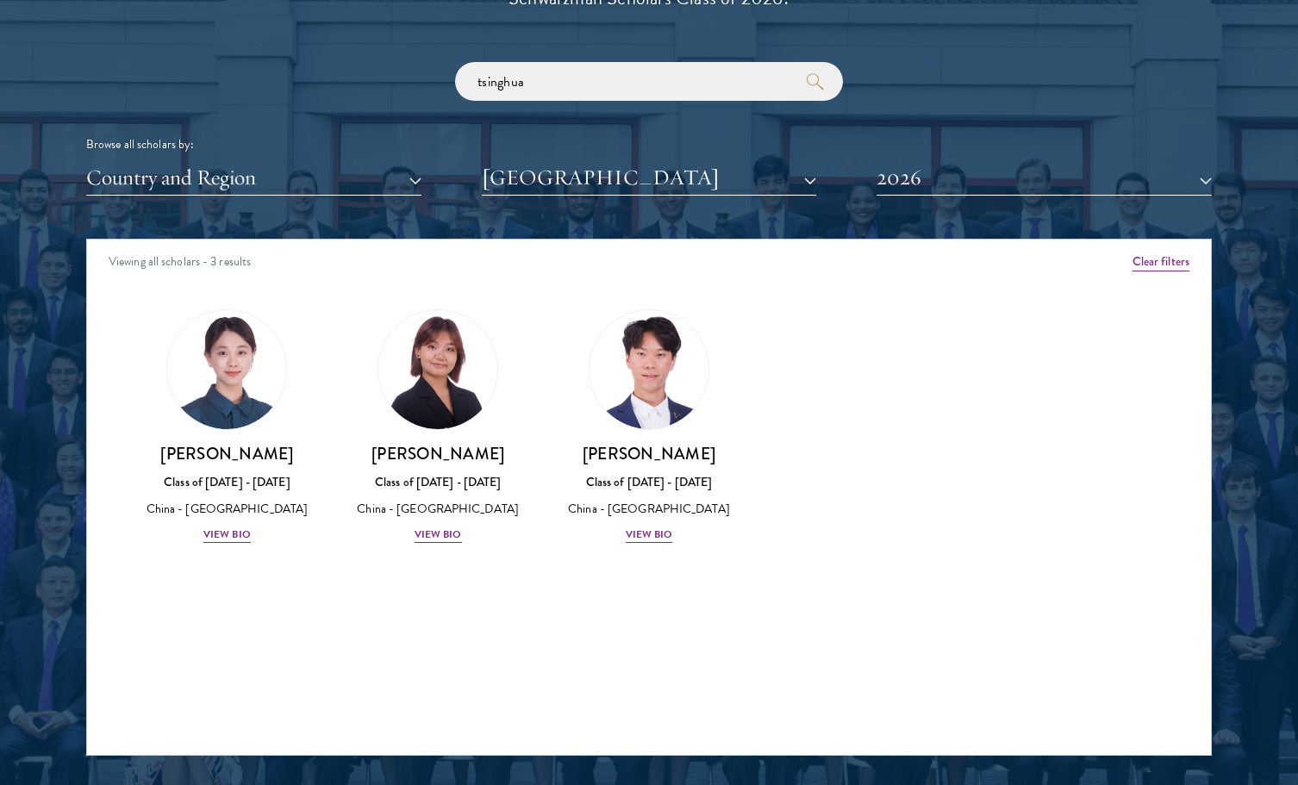
scroll to position [2049, 0]
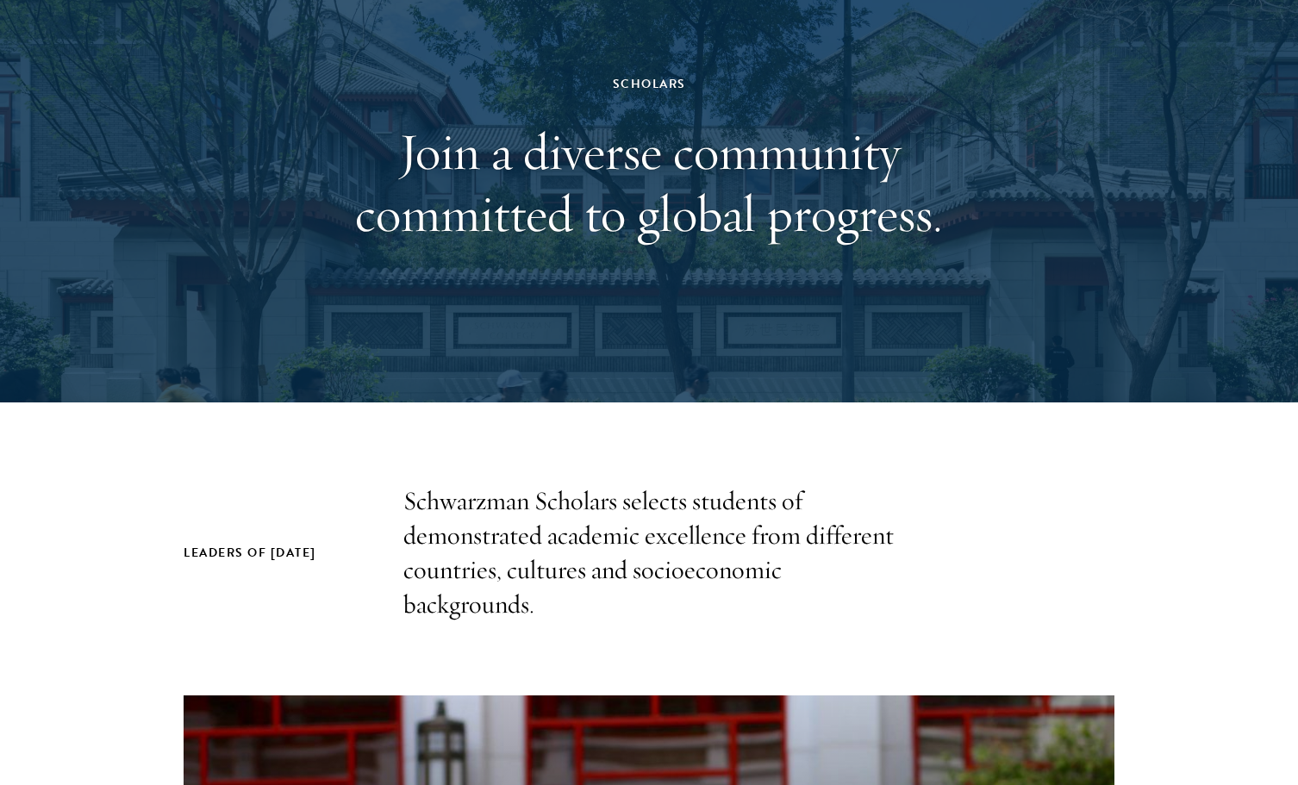
scroll to position [0, 0]
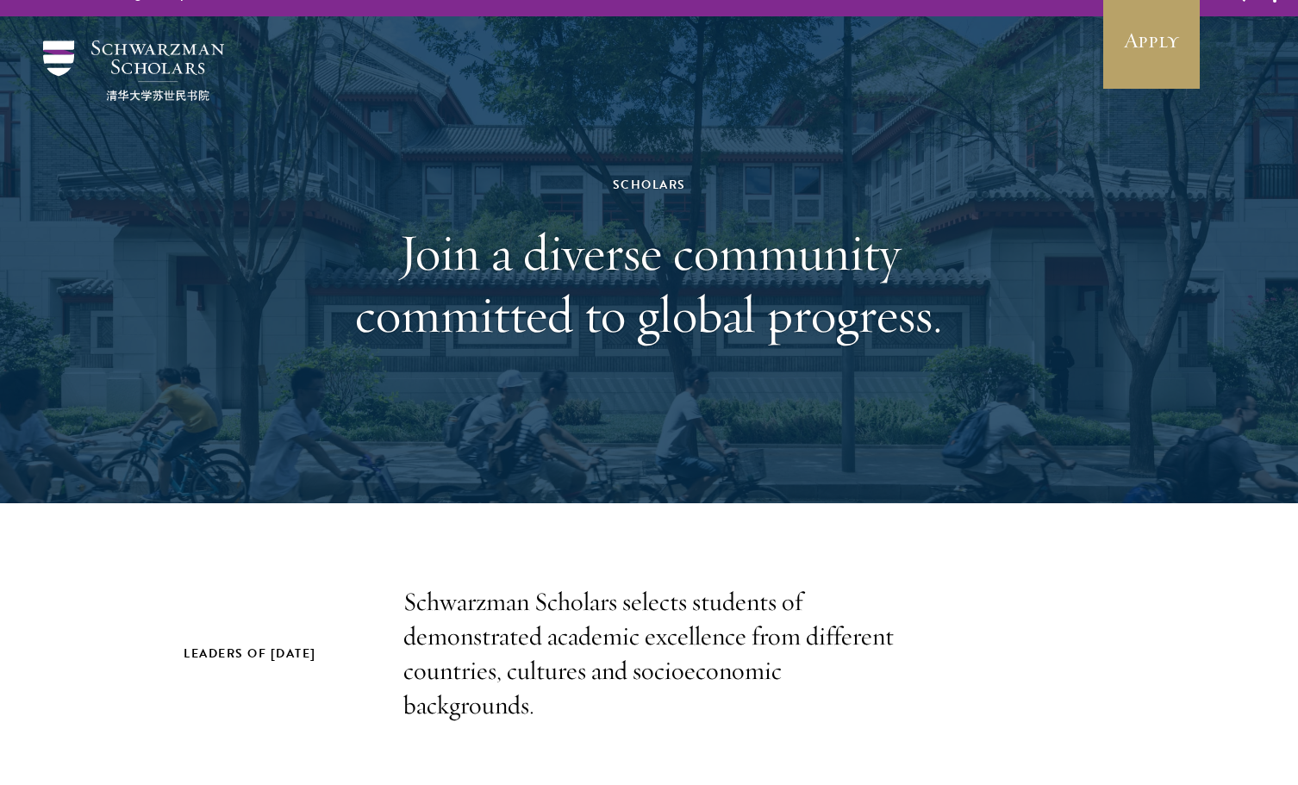
scroll to position [34, 0]
